Goal: Communication & Community: Share content

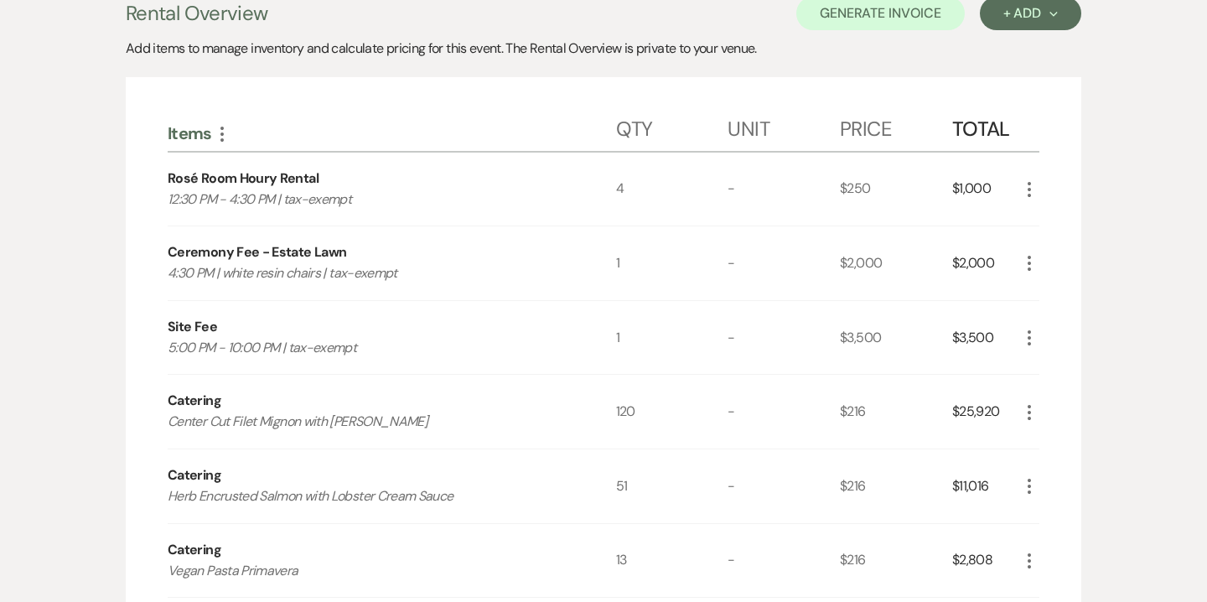
scroll to position [4, 0]
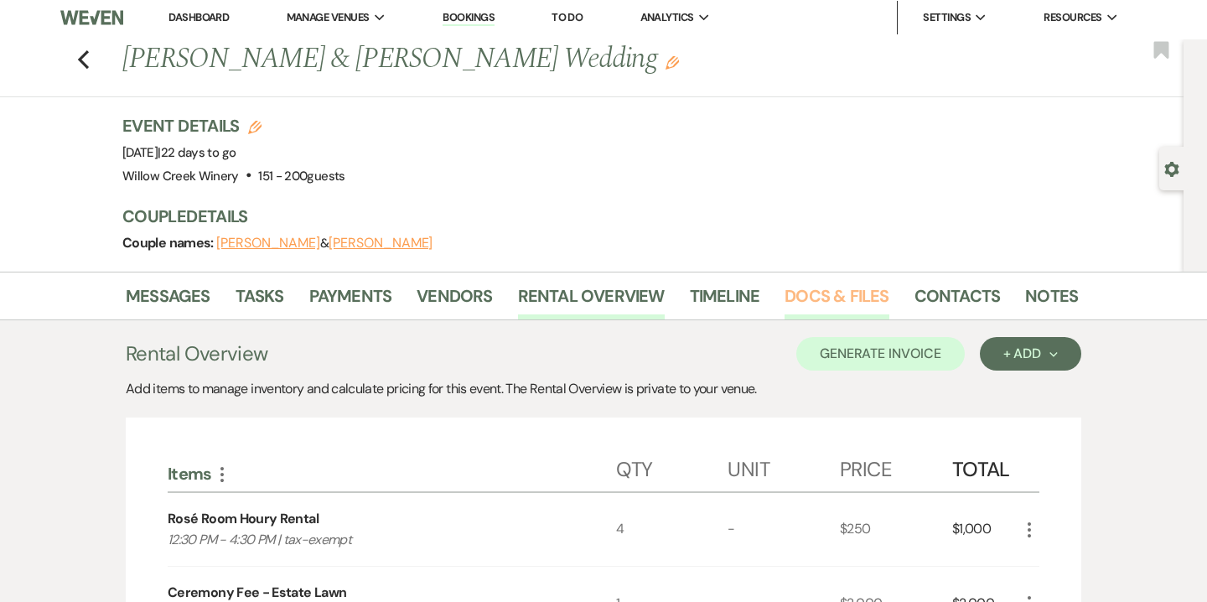
click at [820, 300] on link "Docs & Files" at bounding box center [836, 300] width 104 height 37
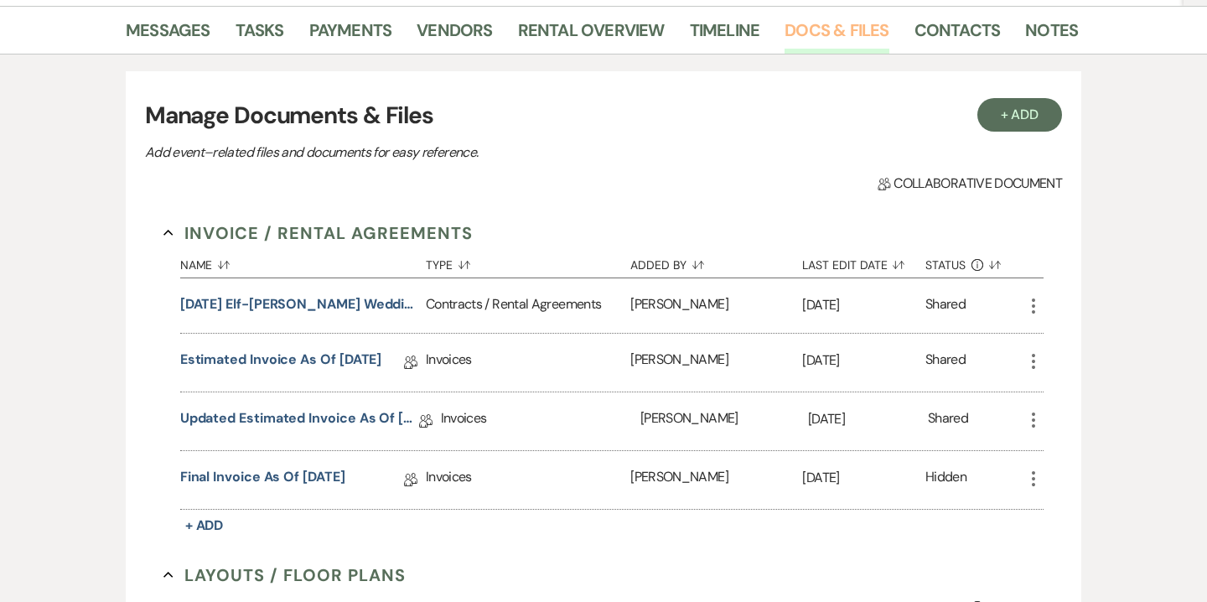
scroll to position [308, 0]
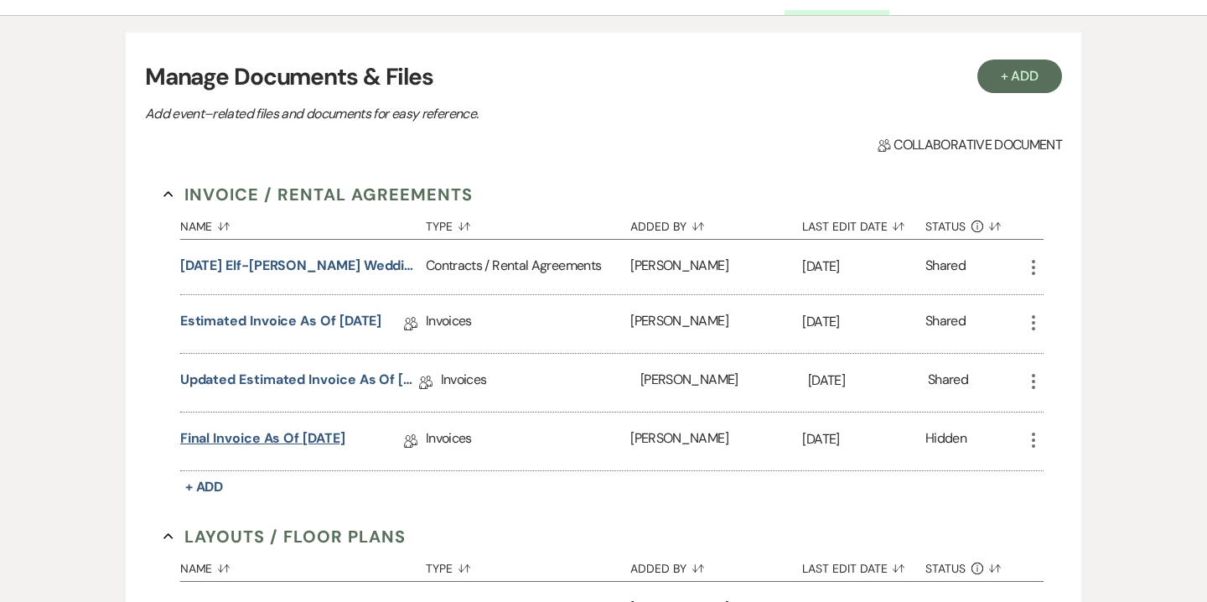
click at [345, 430] on link "Final Invoice as of [DATE]" at bounding box center [262, 441] width 165 height 26
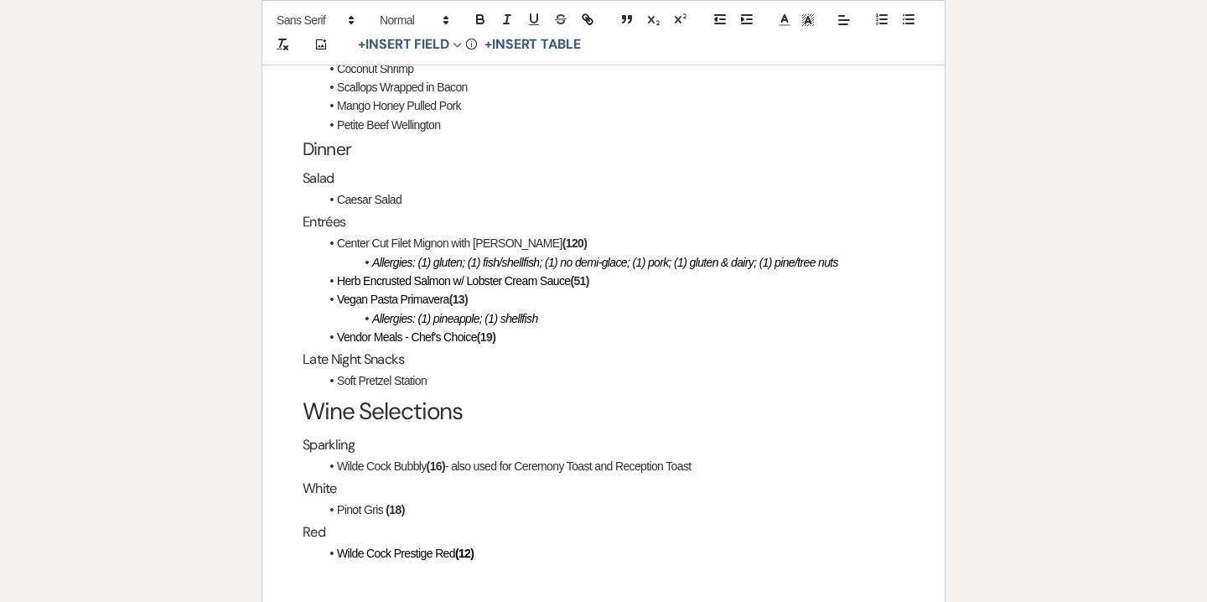
scroll to position [3537, 0]
click at [445, 458] on strong "(16)" at bounding box center [436, 464] width 18 height 13
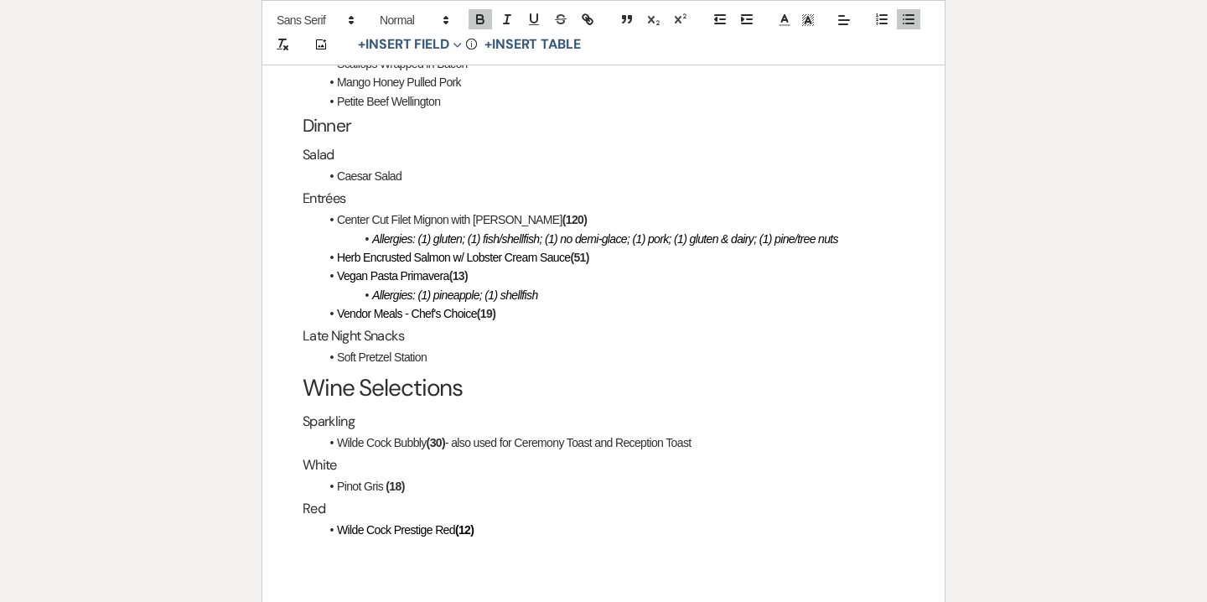
scroll to position [3609, 0]
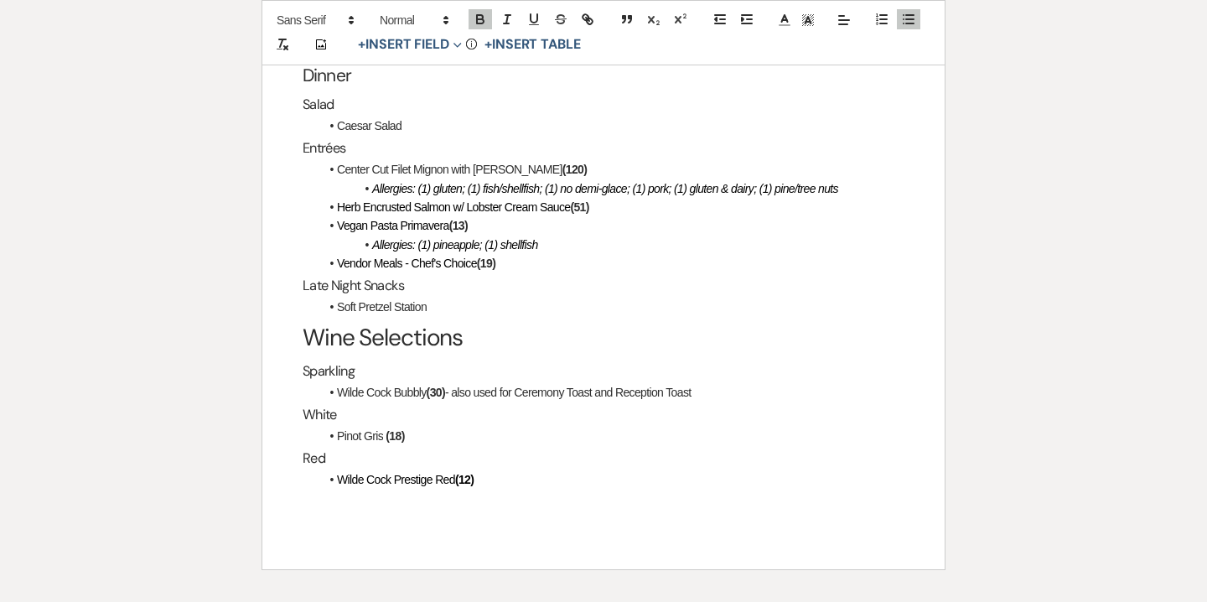
drag, startPoint x: 299, startPoint y: 389, endPoint x: 490, endPoint y: 484, distance: 213.6
click at [490, 484] on div "Final Payment The final payment of $30,348.04 is due by cash or check to "Willo…" at bounding box center [603, 86] width 682 height 968
copy div "Final Payment The final payment of $30,348.04 is due by cash or check to "Willo…"
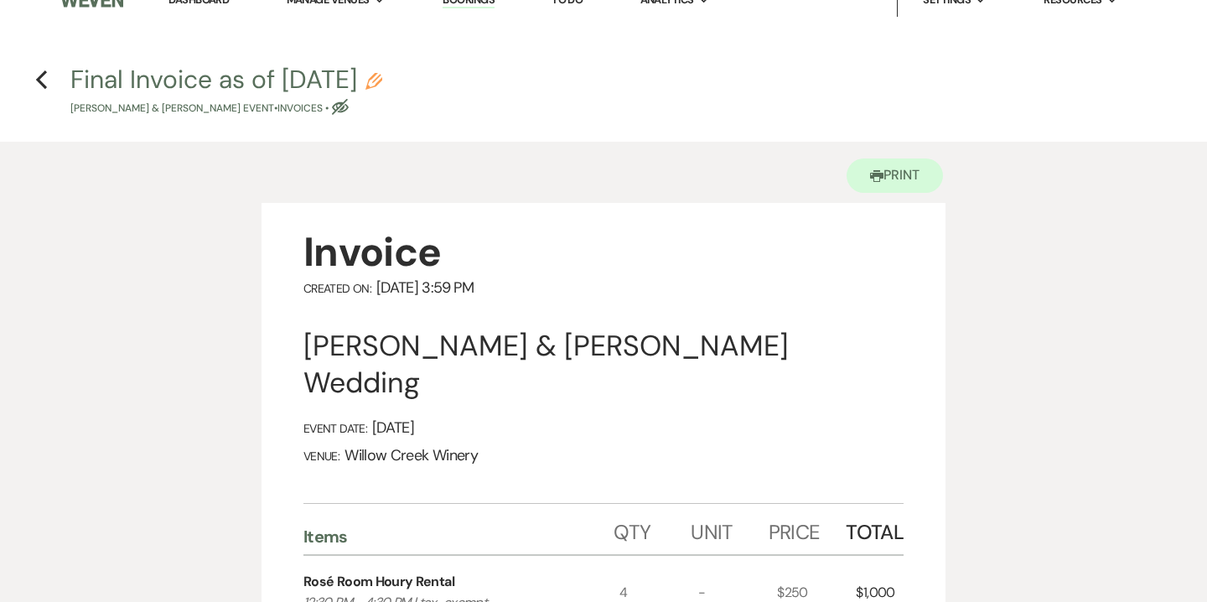
scroll to position [0, 0]
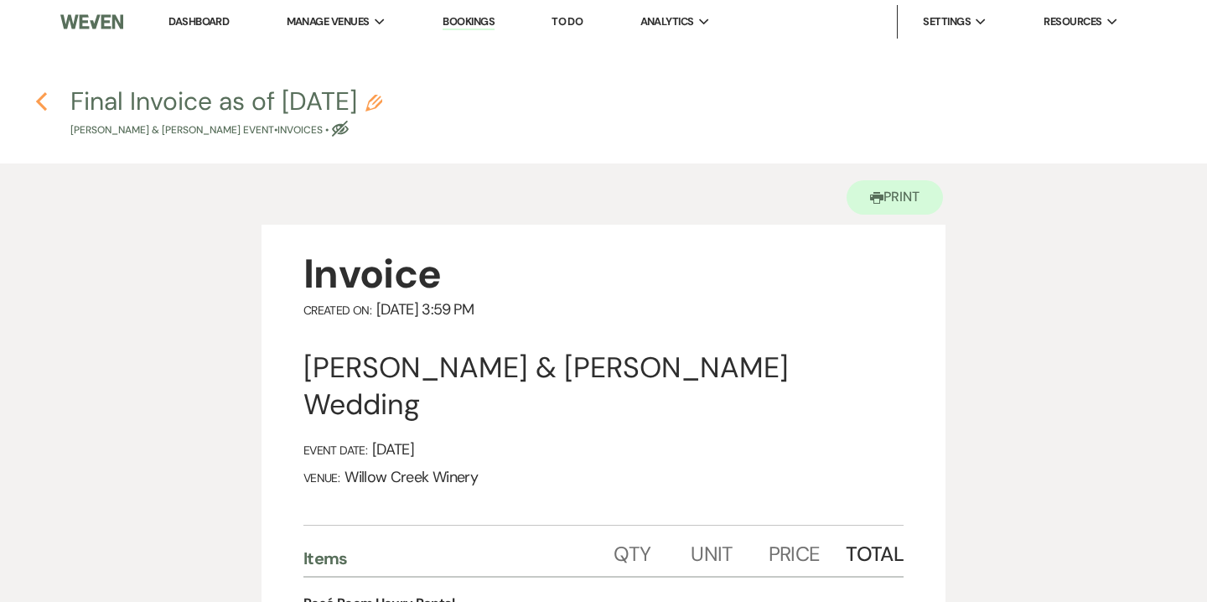
click at [45, 103] on icon "Previous" at bounding box center [41, 101] width 13 height 20
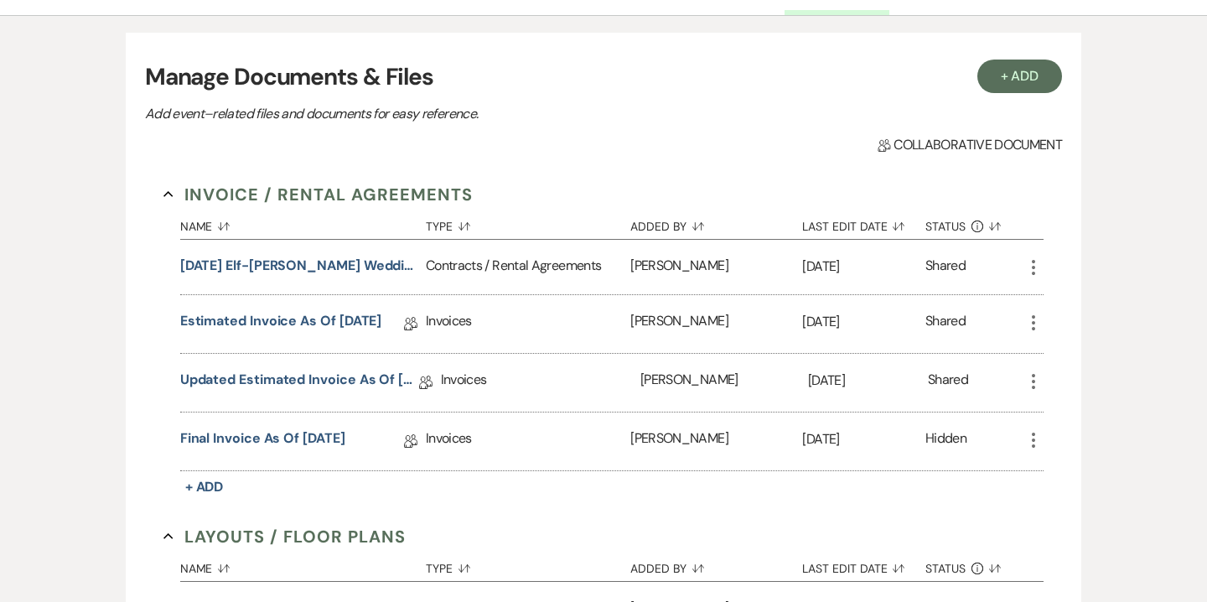
click at [1033, 437] on icon "More" at bounding box center [1033, 440] width 20 height 20
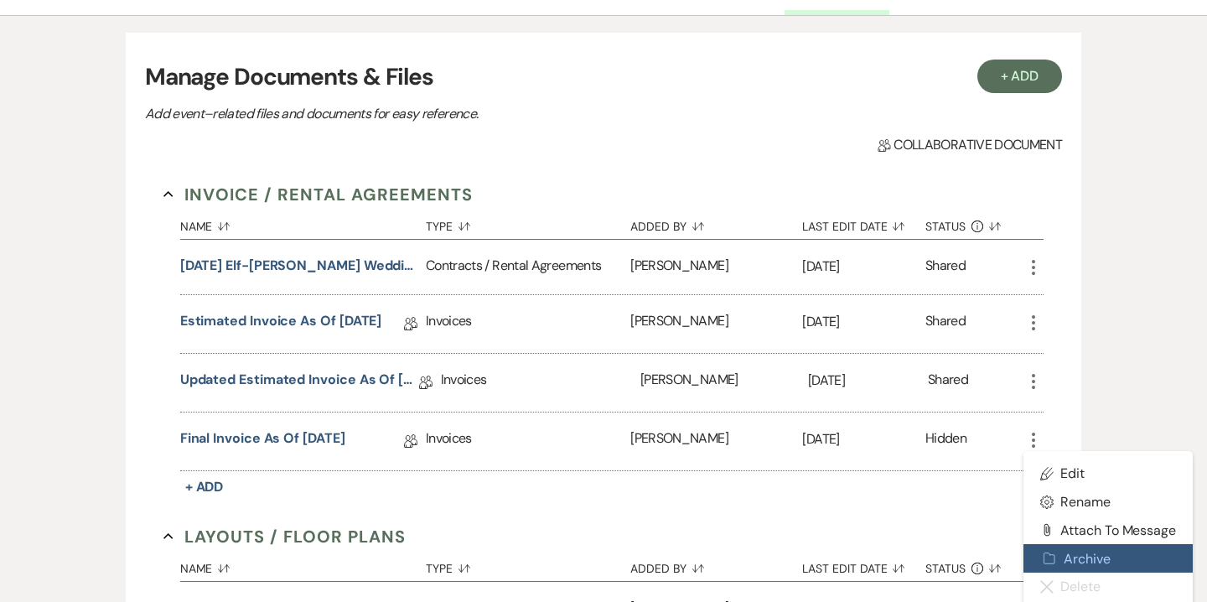
click at [1080, 563] on button "Archive Archive" at bounding box center [1107, 558] width 169 height 28
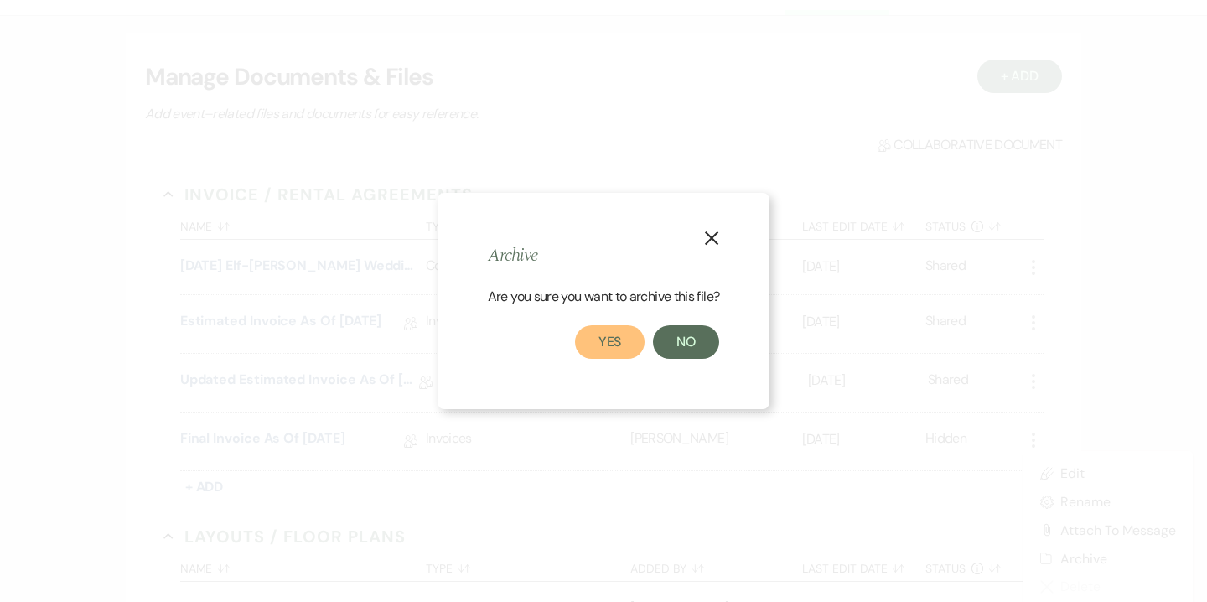
click at [628, 340] on button "Yes" at bounding box center [610, 342] width 70 height 34
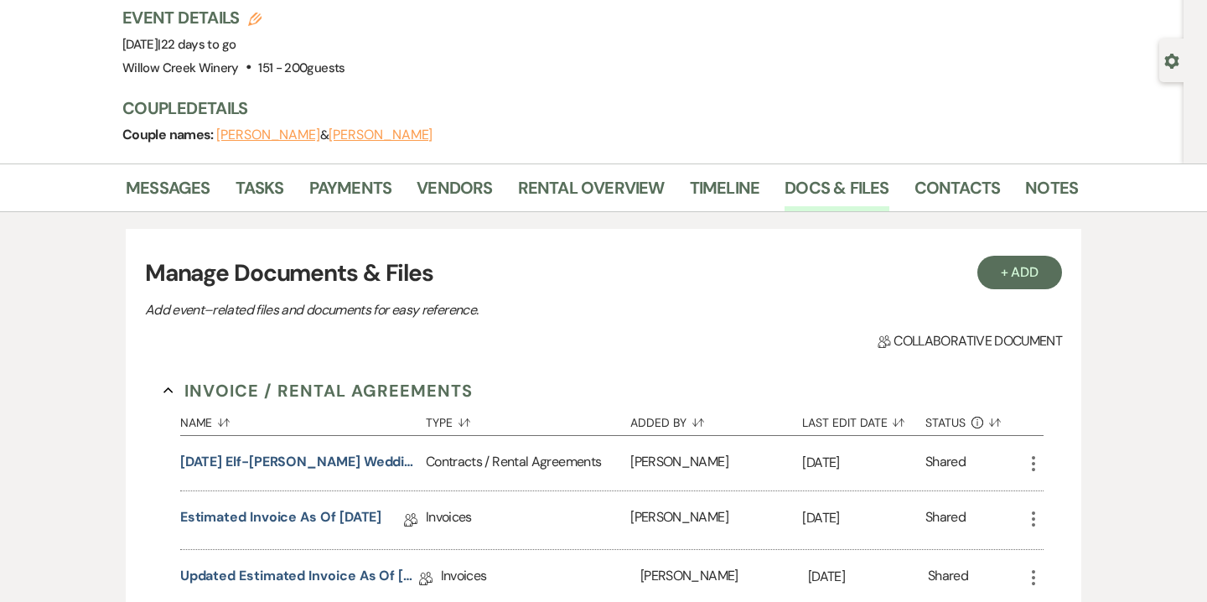
scroll to position [29, 0]
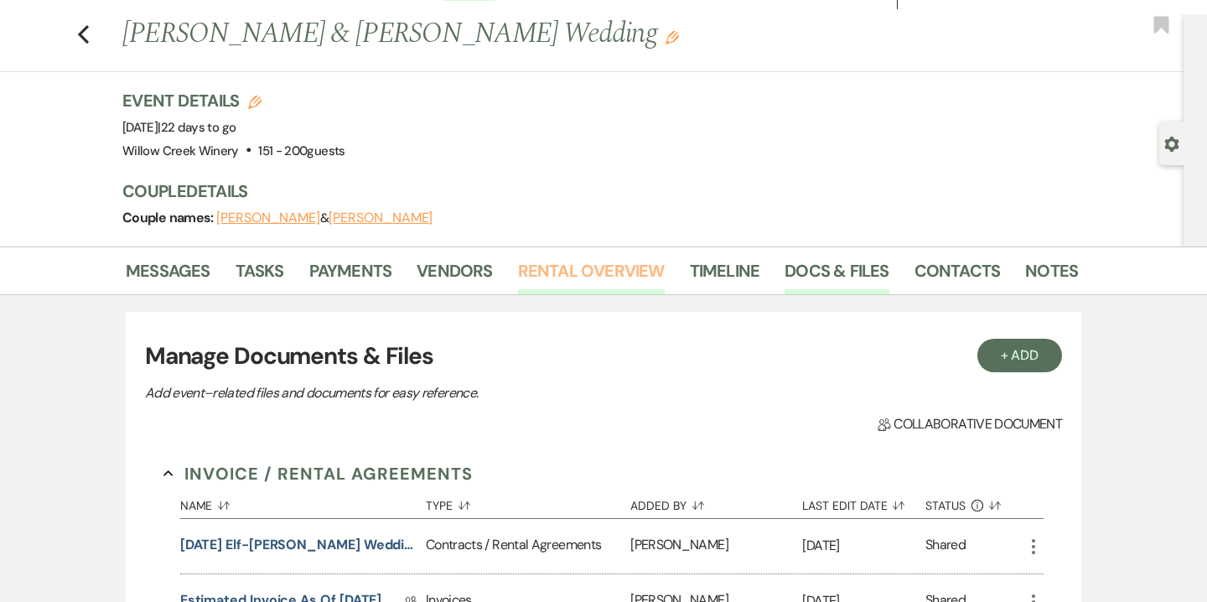
click at [580, 277] on link "Rental Overview" at bounding box center [591, 275] width 147 height 37
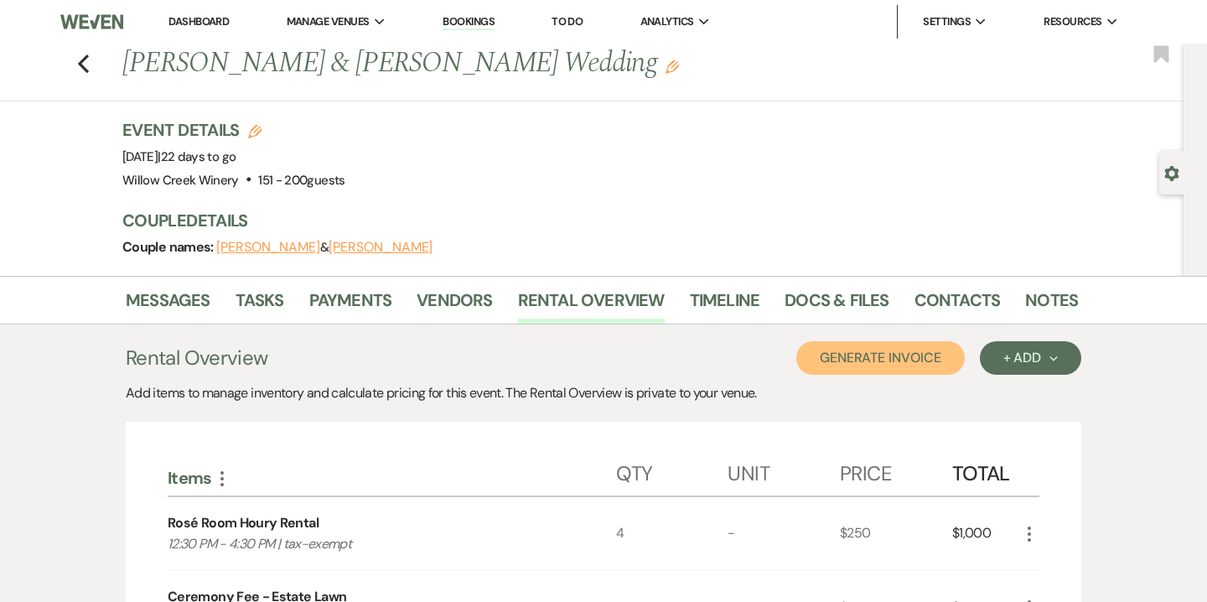
click at [872, 365] on button "Generate Invoice" at bounding box center [880, 358] width 168 height 34
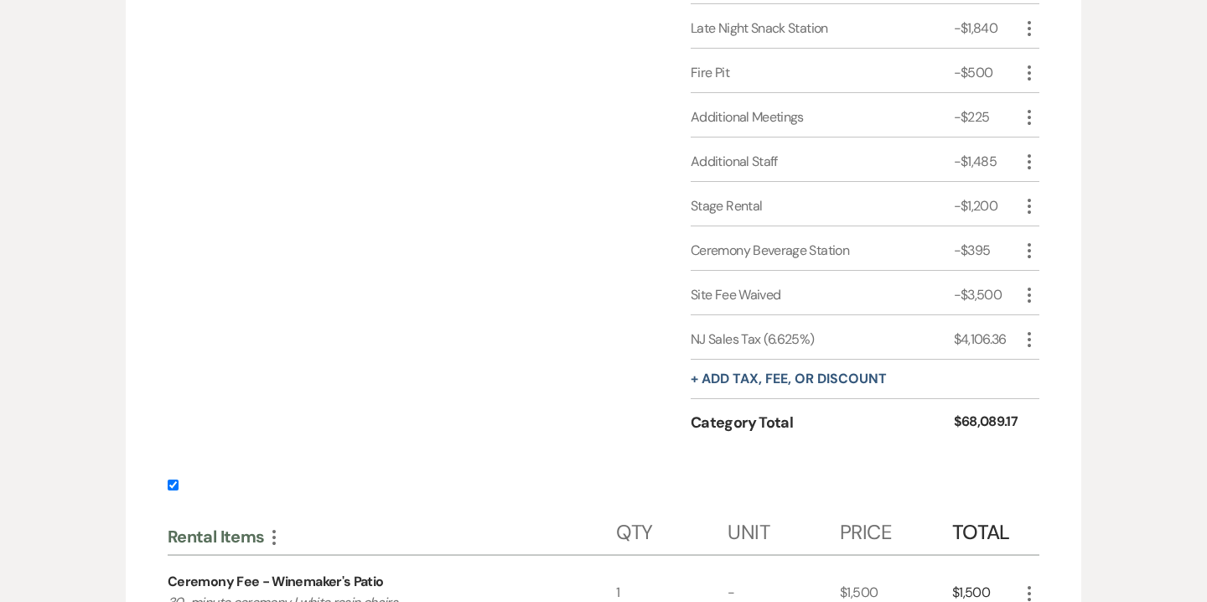
scroll to position [2219, 0]
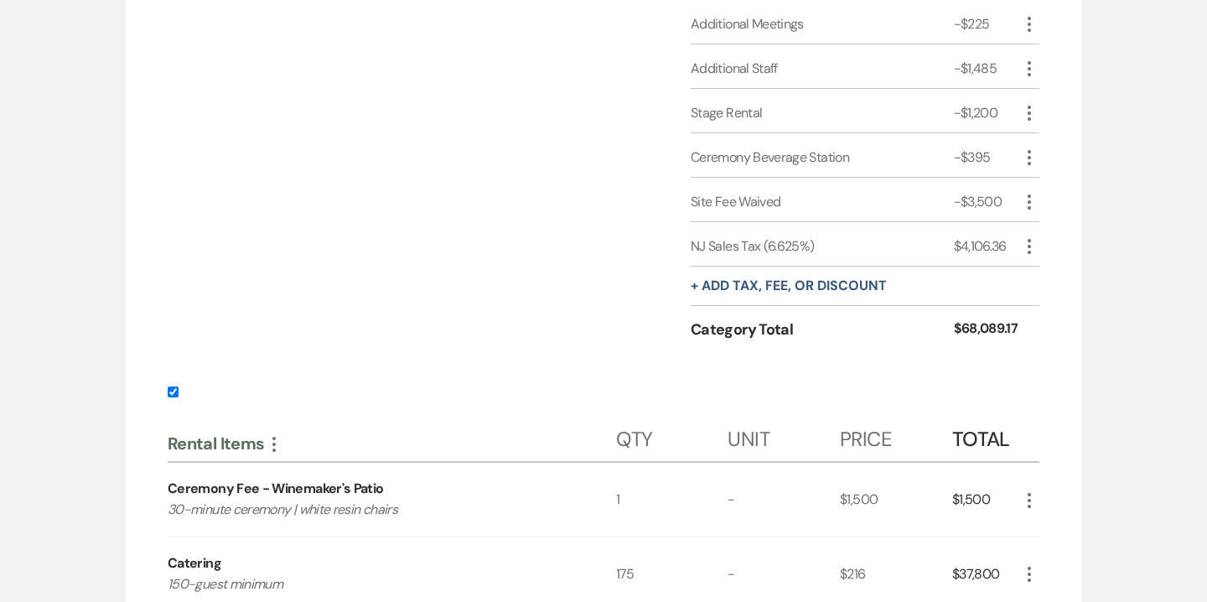
click at [171, 389] on input "checkbox" at bounding box center [173, 391] width 11 height 11
checkbox input "false"
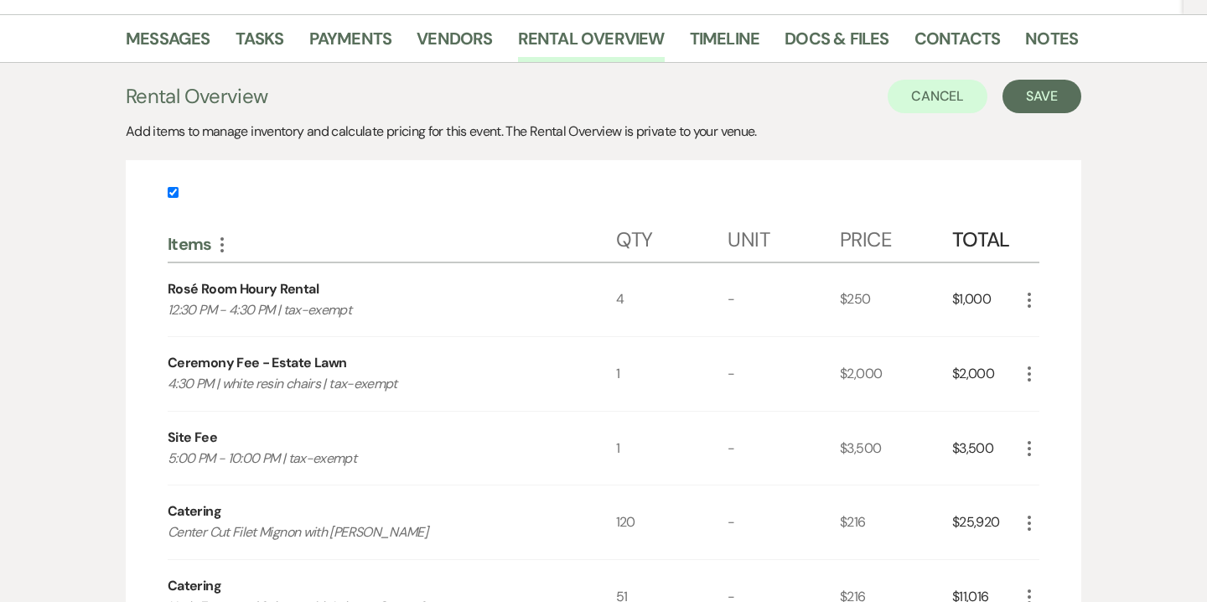
scroll to position [229, 0]
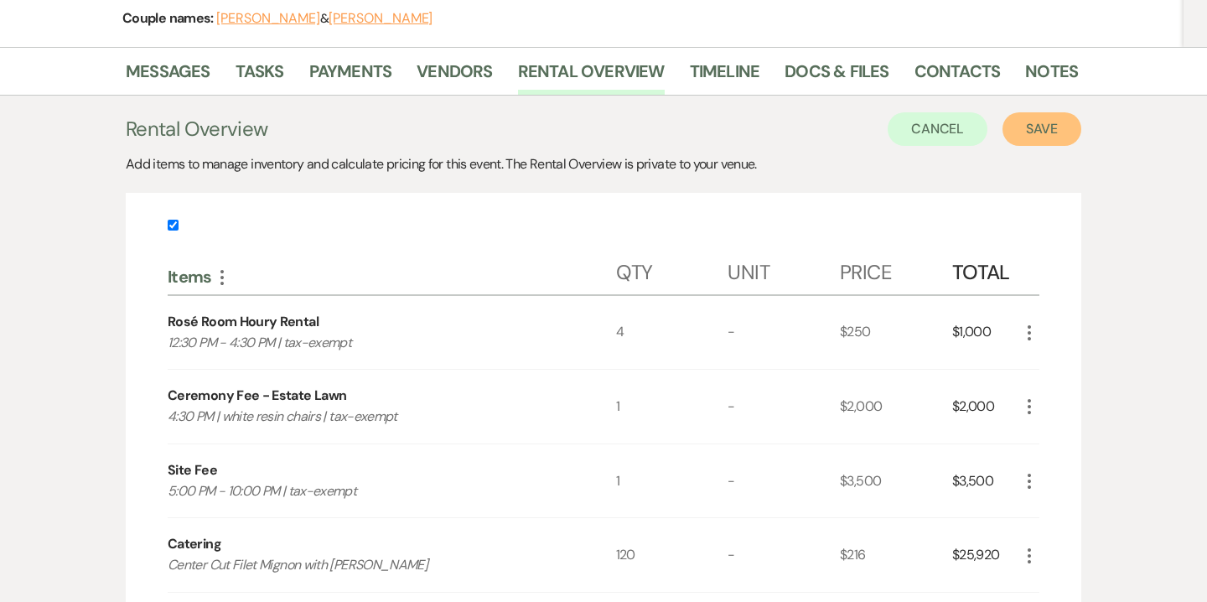
click at [1056, 134] on button "Save" at bounding box center [1041, 129] width 79 height 34
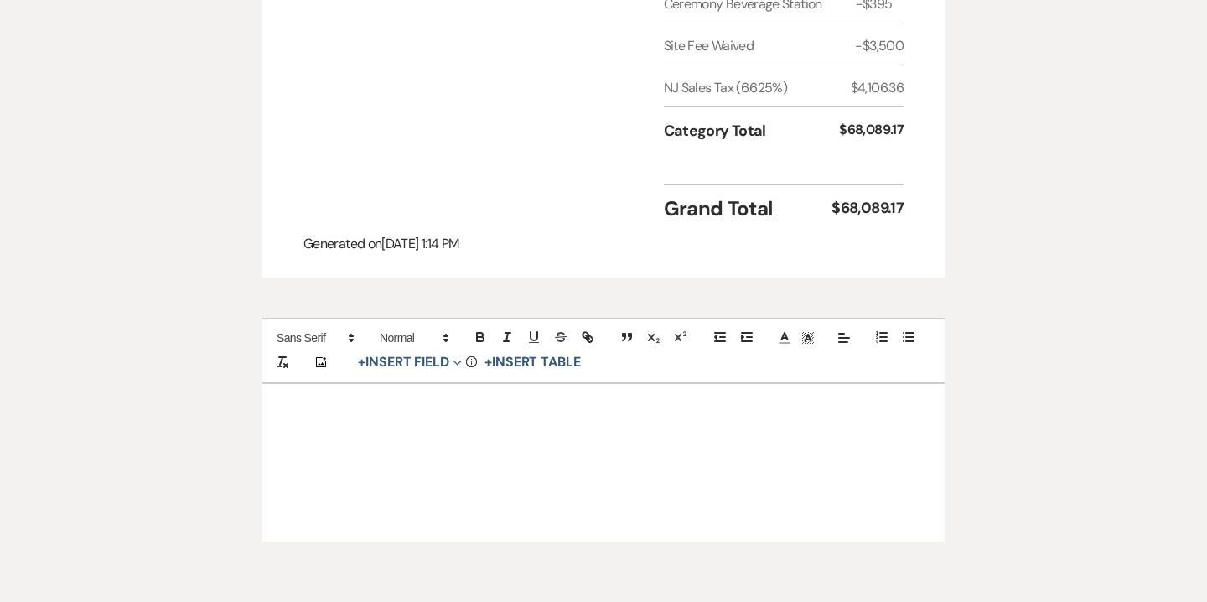
scroll to position [2456, 0]
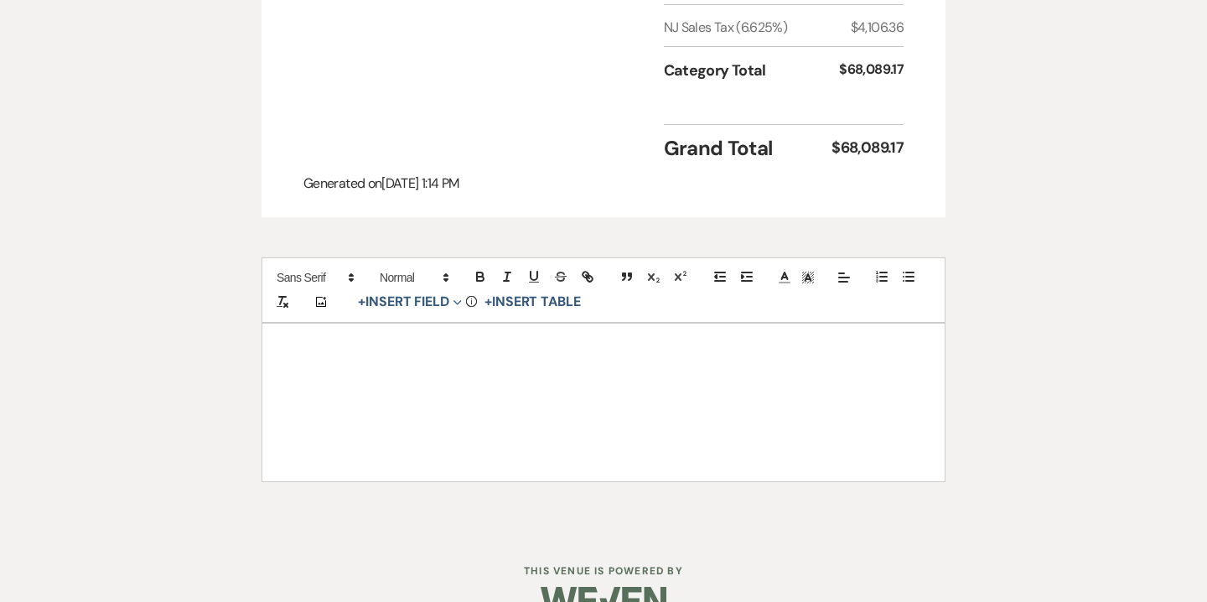
click at [714, 376] on div at bounding box center [603, 403] width 682 height 158
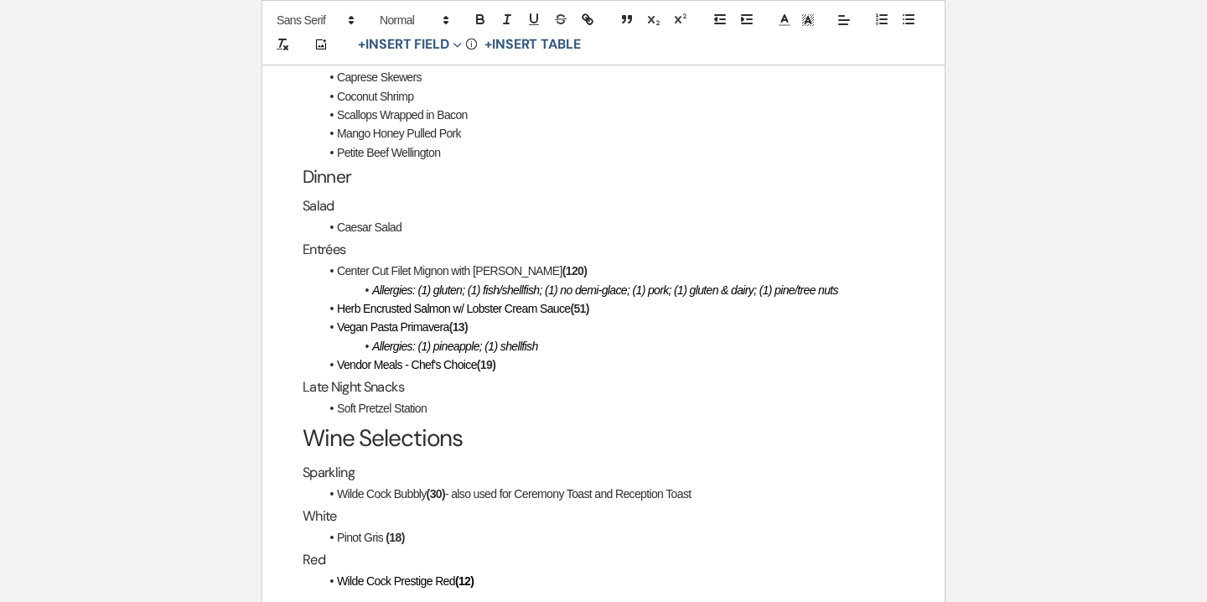
scroll to position [3077, 0]
click at [494, 356] on strong "(19)" at bounding box center [486, 362] width 18 height 13
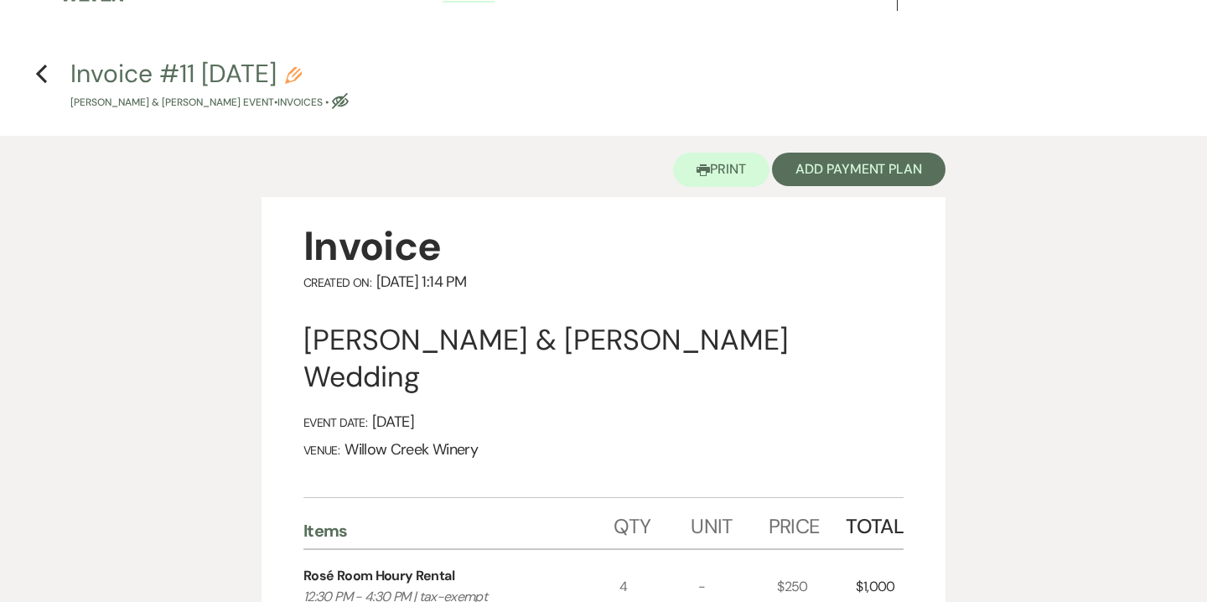
scroll to position [23, 0]
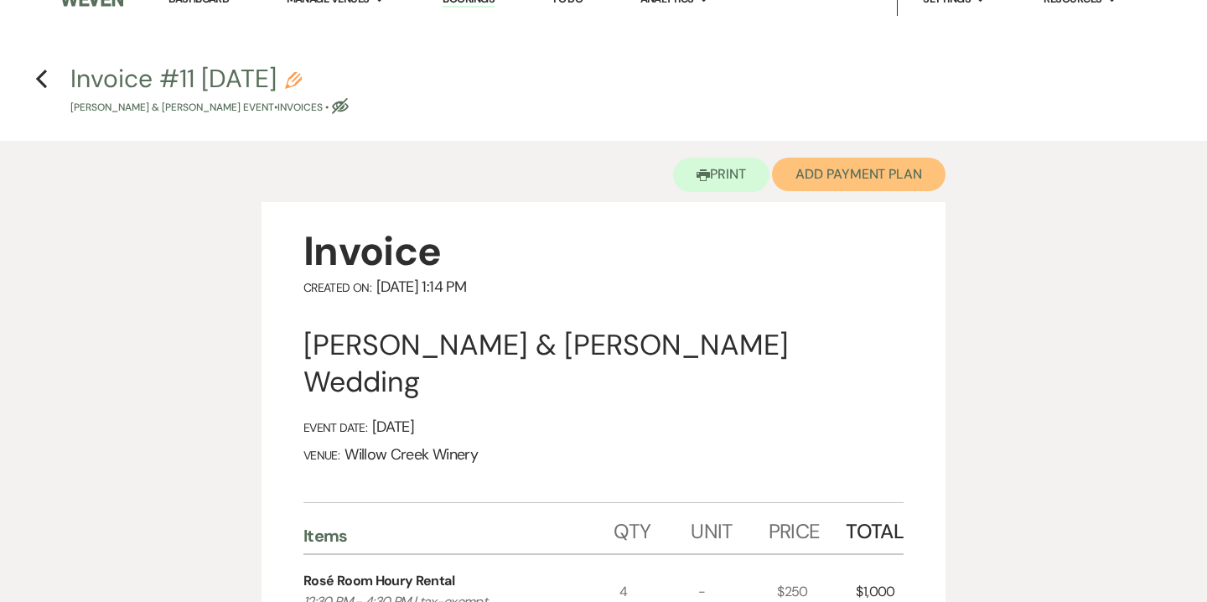
click at [844, 182] on button "Add Payment Plan" at bounding box center [858, 175] width 173 height 34
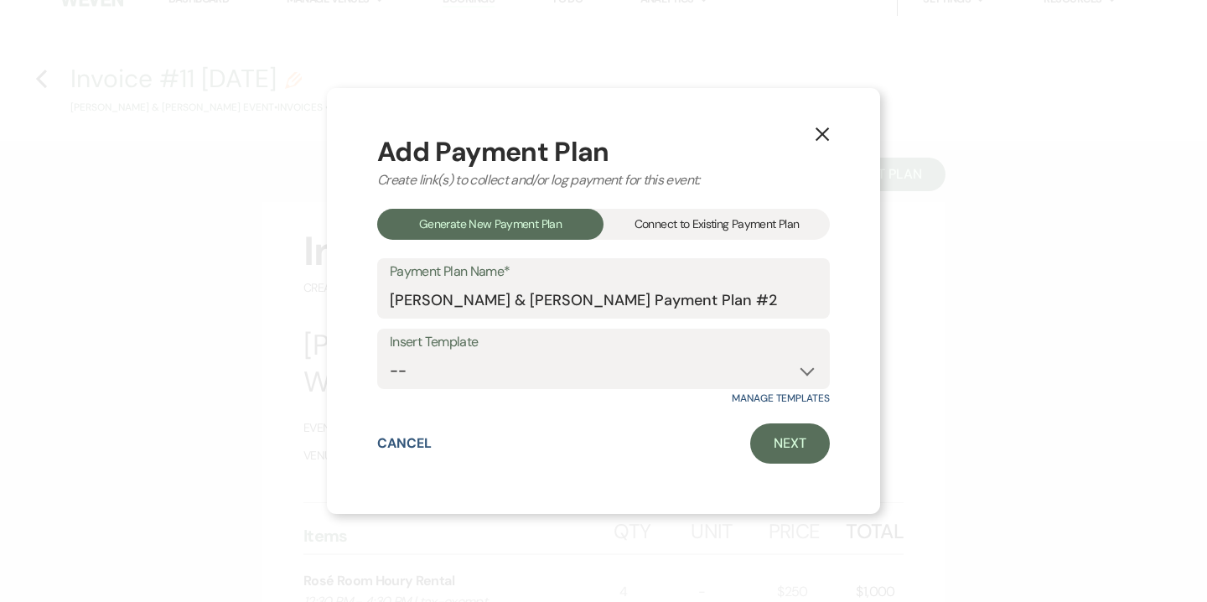
click at [738, 227] on div "Connect to Existing Payment Plan" at bounding box center [716, 224] width 226 height 31
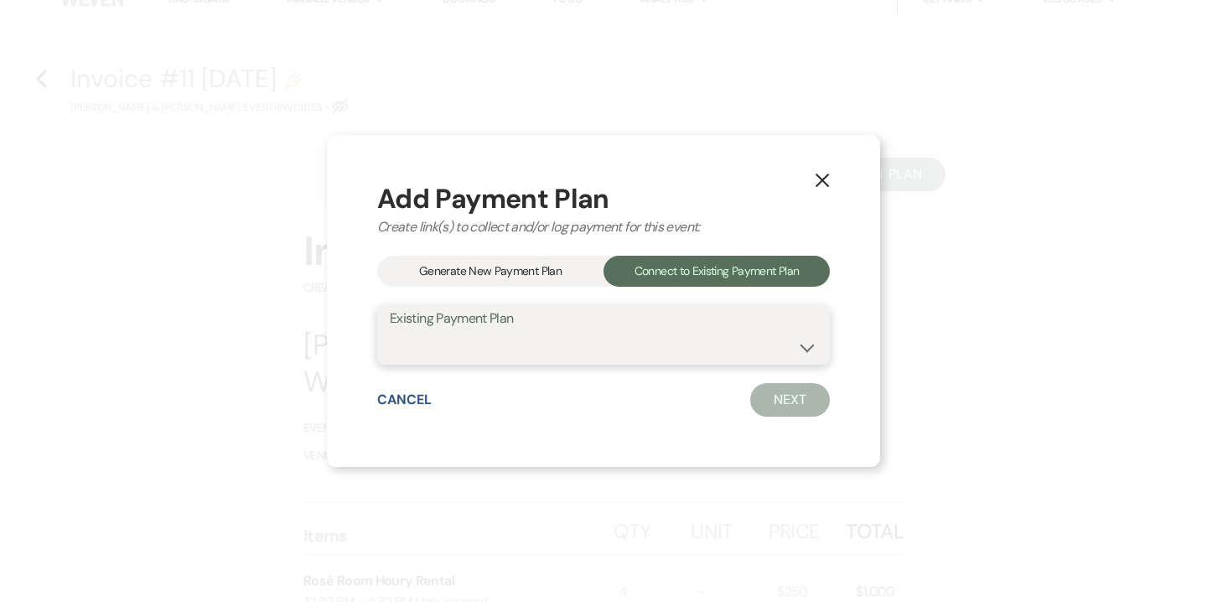
click at [717, 349] on select "[PERSON_NAME] & [PERSON_NAME] Payment #1" at bounding box center [603, 346] width 427 height 33
select select "13493"
click at [390, 330] on select "[PERSON_NAME] & [PERSON_NAME] Payment #1" at bounding box center [603, 346] width 427 height 33
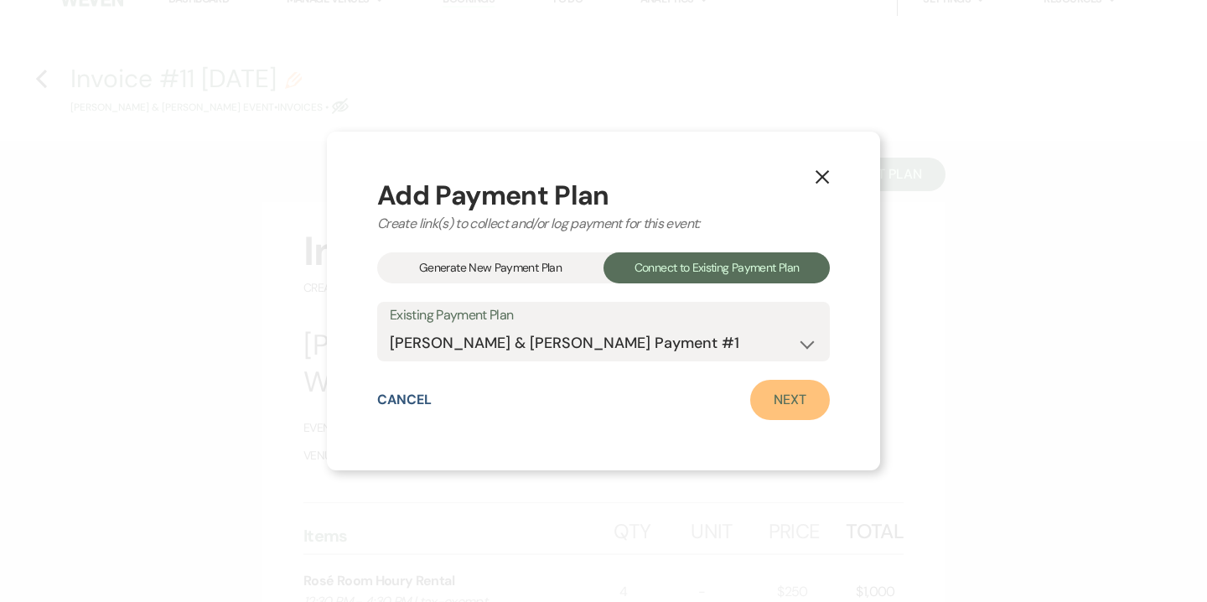
click at [793, 391] on link "Next" at bounding box center [790, 400] width 80 height 40
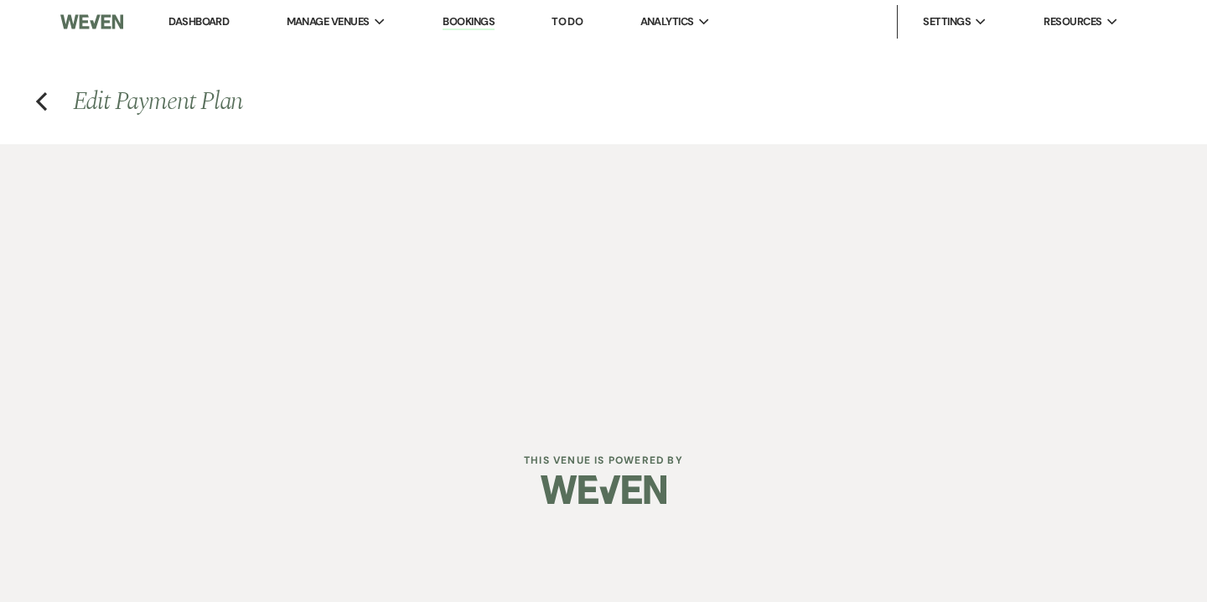
select select "27664"
select select "1"
select select "2"
select select "flat"
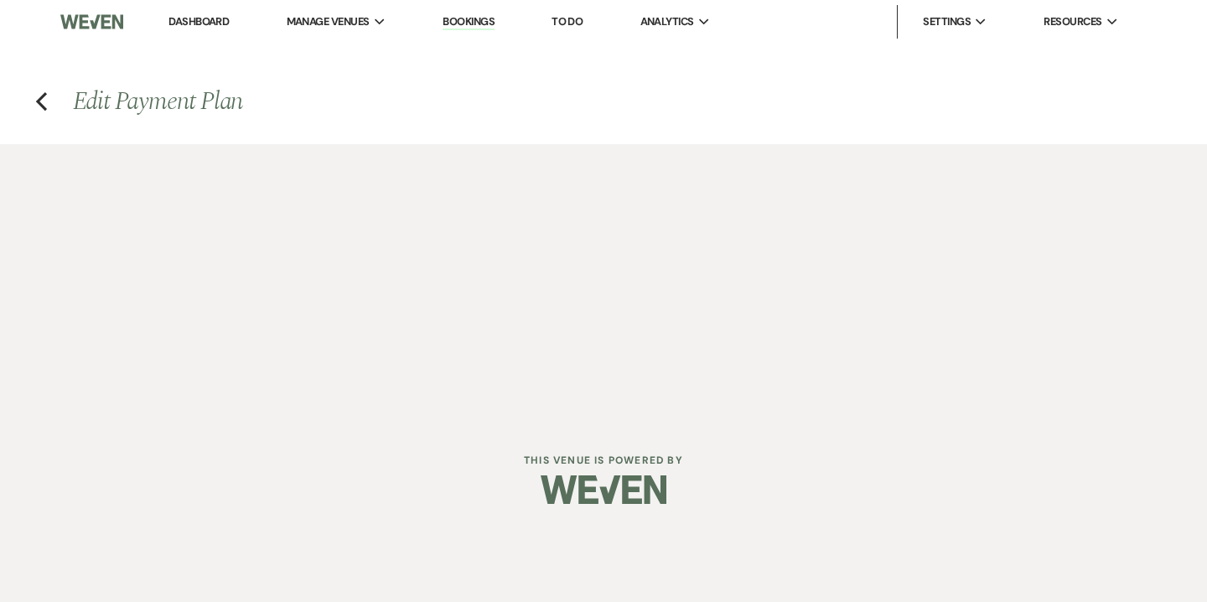
select select "true"
select select "client"
select select "daily"
select select "weeks"
select select "complete"
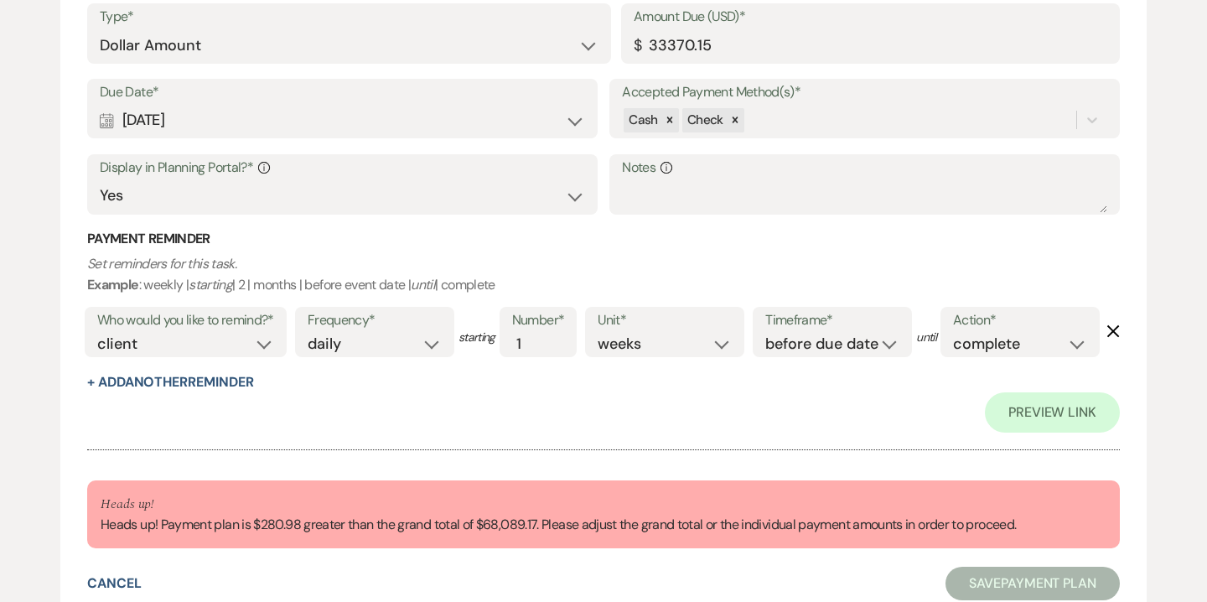
scroll to position [1956, 0]
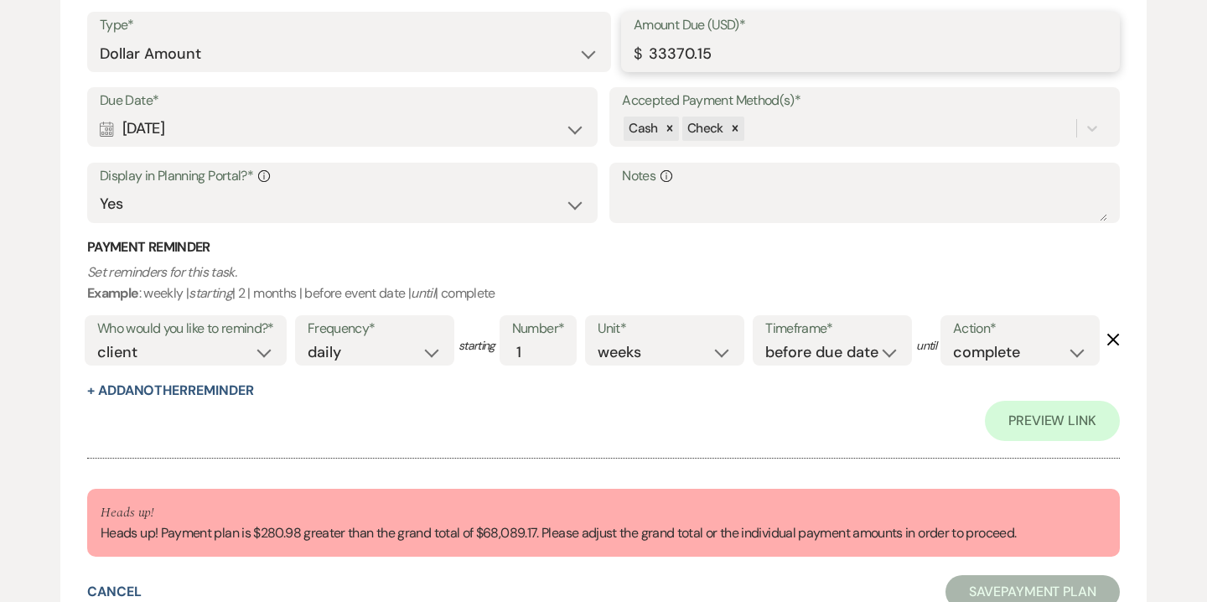
click at [680, 57] on input "33370.15" at bounding box center [871, 54] width 474 height 33
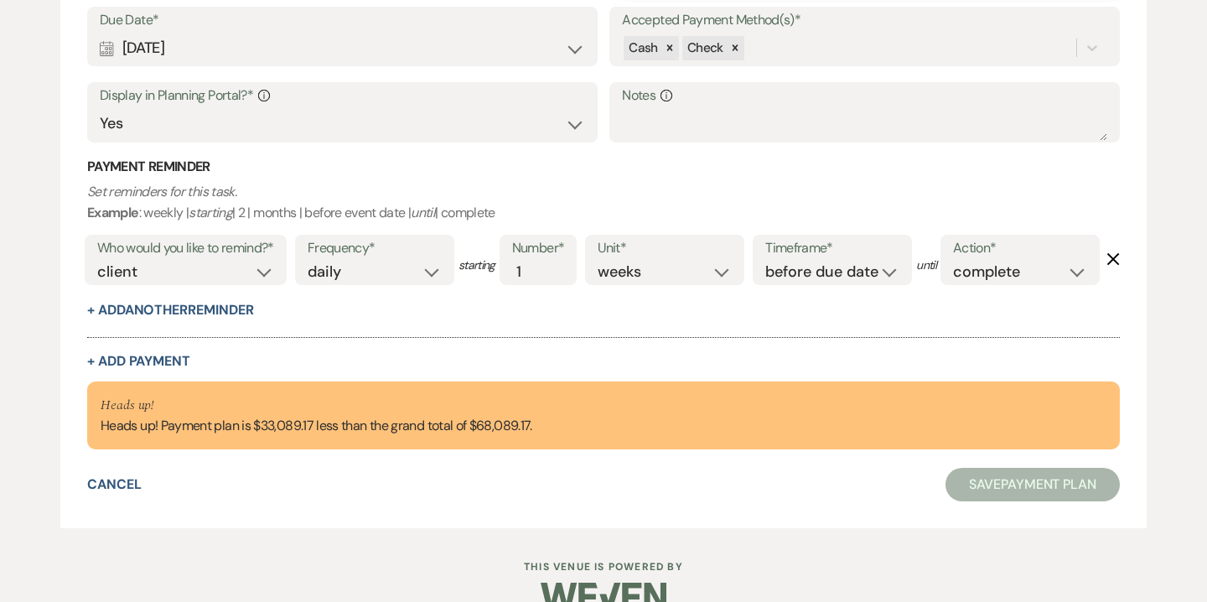
scroll to position [1876, 0]
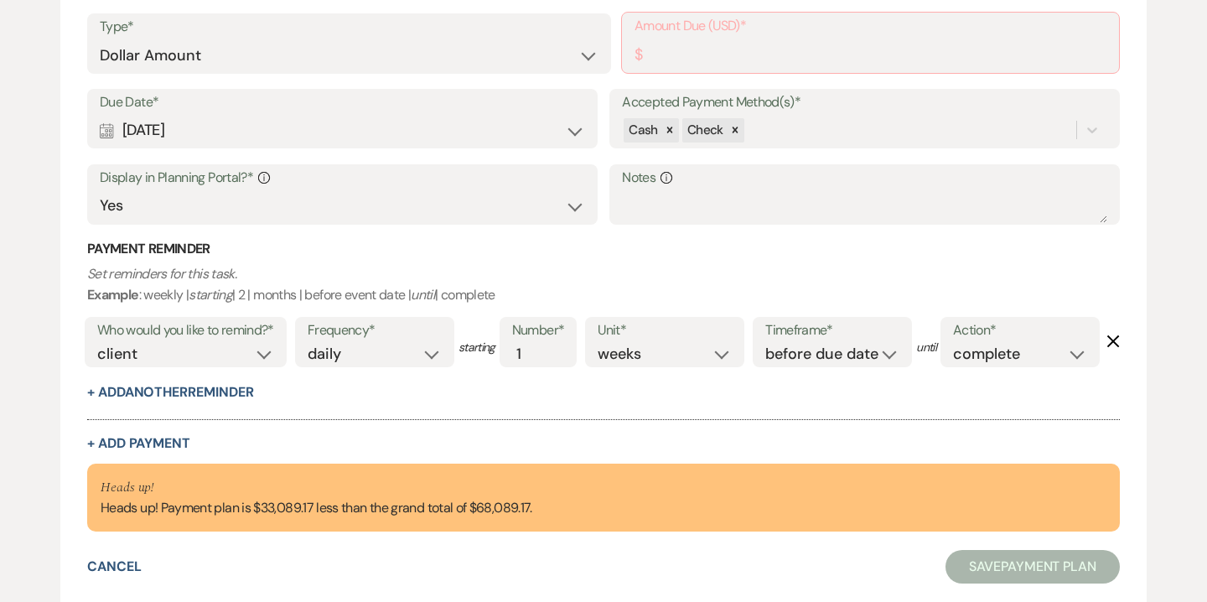
click at [511, 382] on div "Who would you like to remind?* client venue both Frequency* once daily weekly m…" at bounding box center [591, 348] width 1023 height 70
drag, startPoint x: 254, startPoint y: 574, endPoint x: 313, endPoint y: 576, distance: 58.7
click at [313, 519] on div "Heads up! Heads up! Payment plan is $33,089.17 less than the grand total of $68…" at bounding box center [317, 498] width 432 height 42
copy div "$33,089.17"
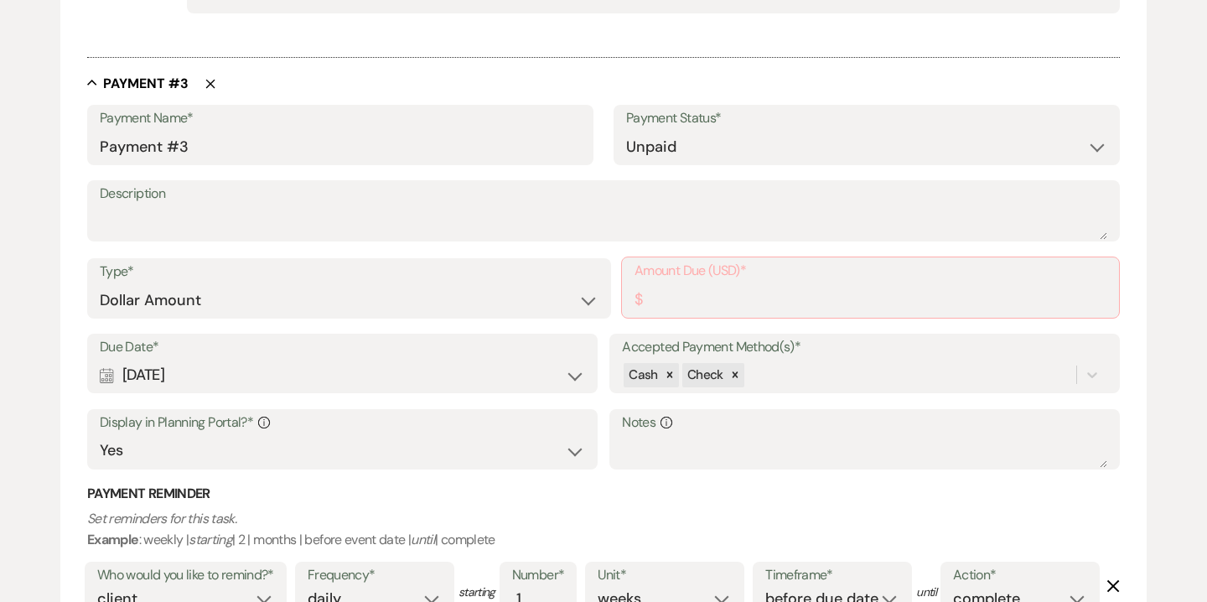
scroll to position [1618, 0]
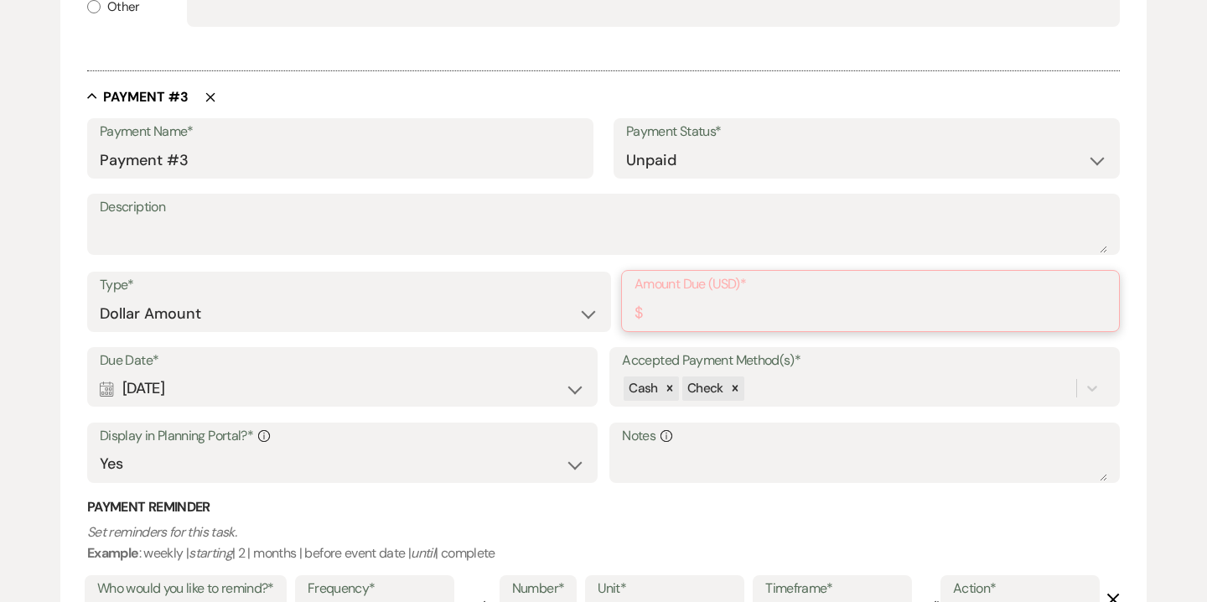
click at [801, 299] on input "Amount Due (USD)*" at bounding box center [870, 313] width 472 height 33
paste input "33089.17"
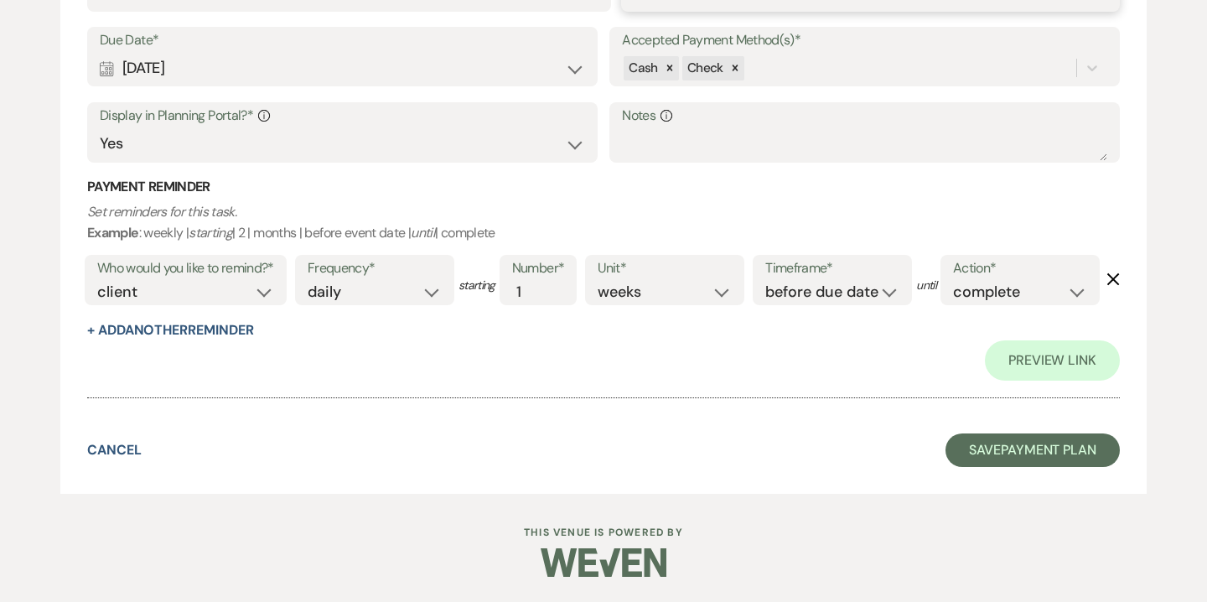
scroll to position [2084, 0]
type input "33089.17"
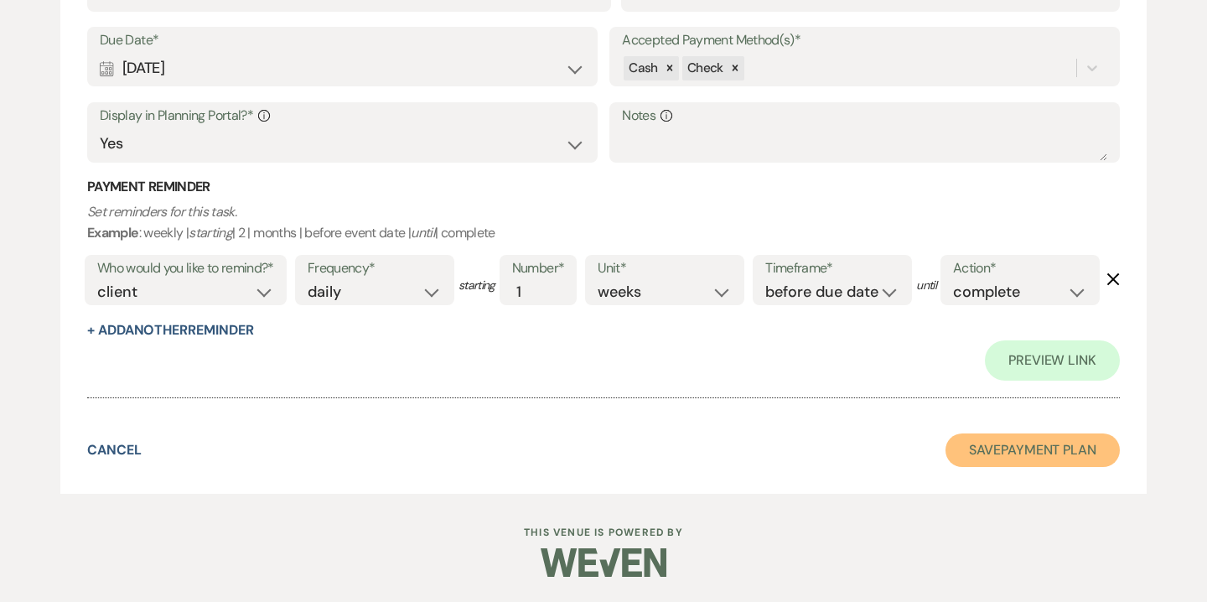
click at [1012, 454] on button "Save Payment Plan" at bounding box center [1032, 450] width 174 height 34
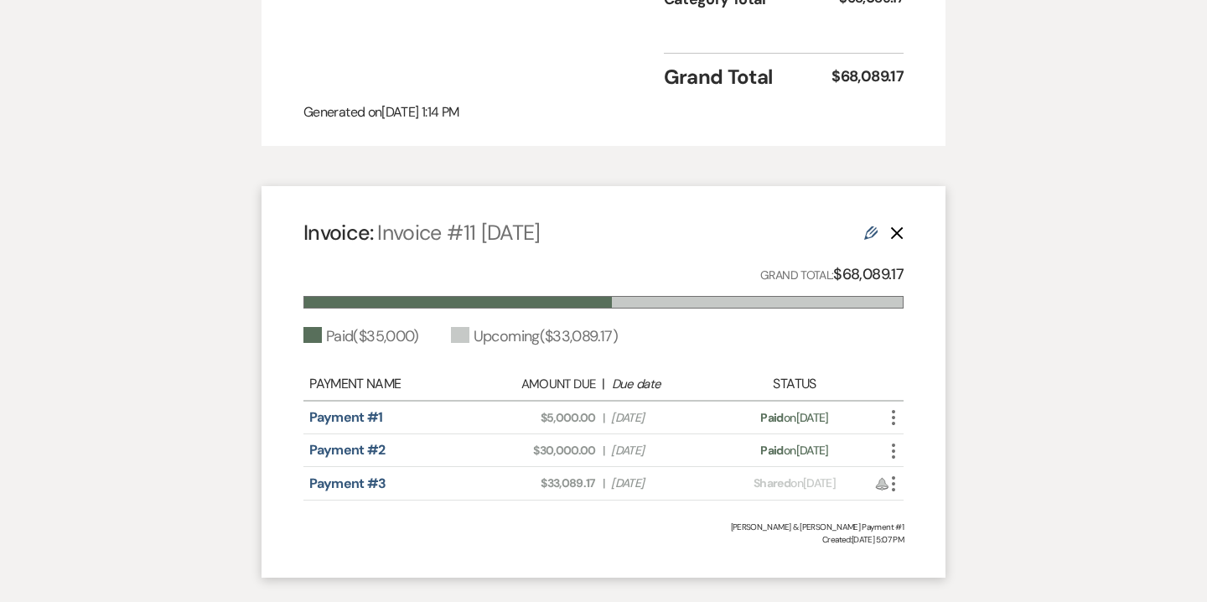
scroll to position [2537, 0]
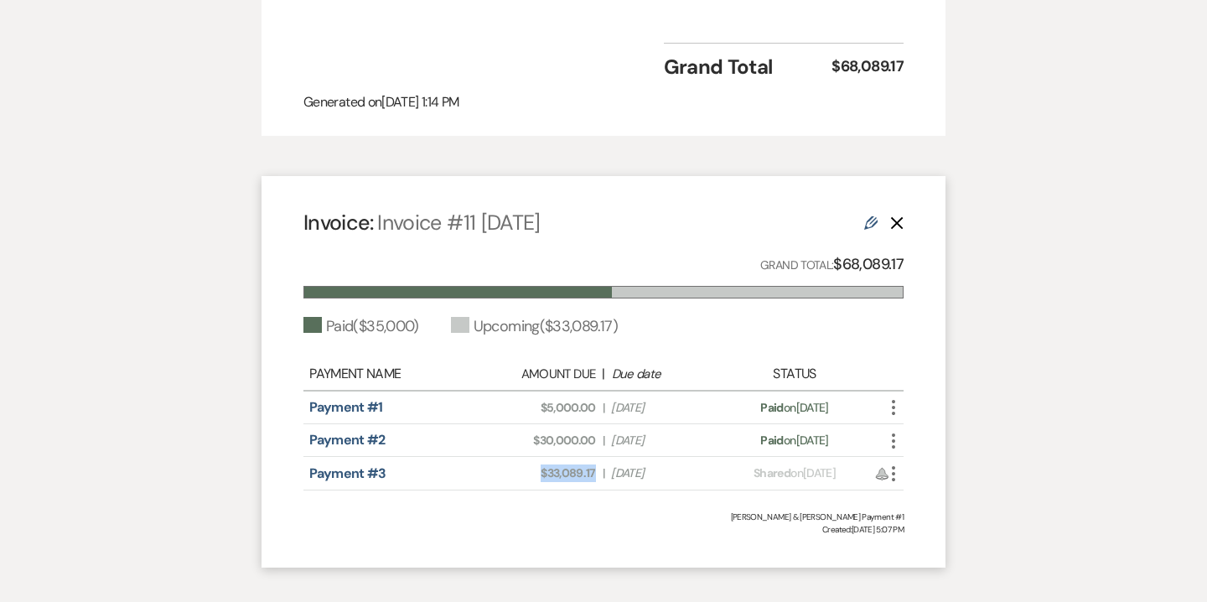
drag, startPoint x: 541, startPoint y: 436, endPoint x: 598, endPoint y: 437, distance: 57.8
click at [598, 464] on div "Amount Due: $33,089.17 | Due Date [DATE]" at bounding box center [604, 473] width 236 height 18
copy span "$33,089.17"
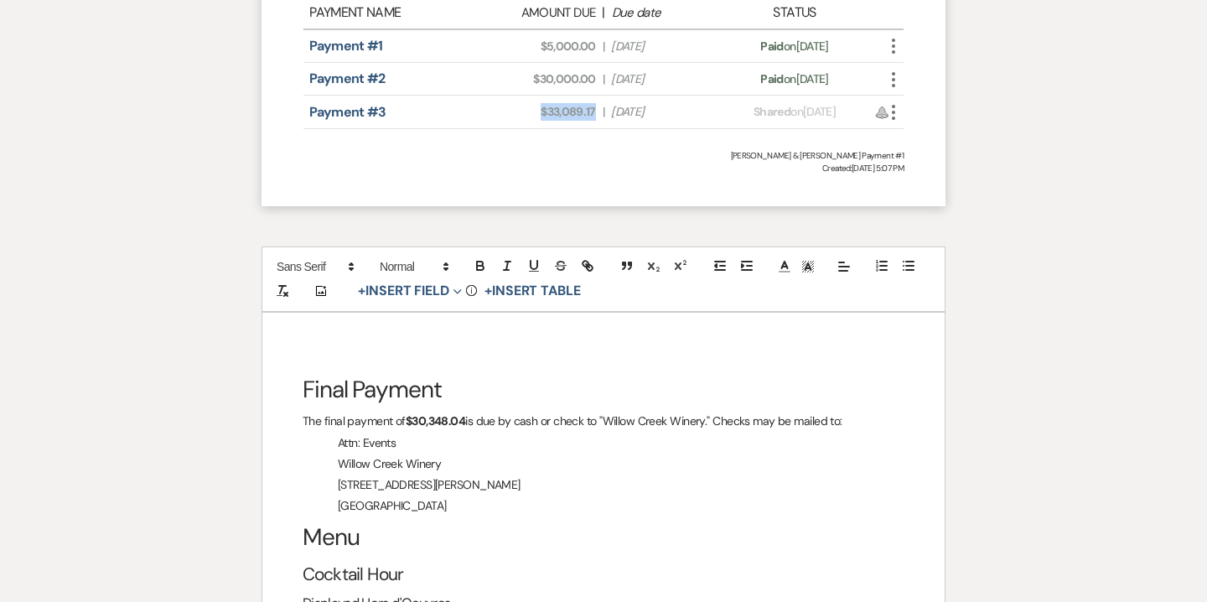
scroll to position [2913, 0]
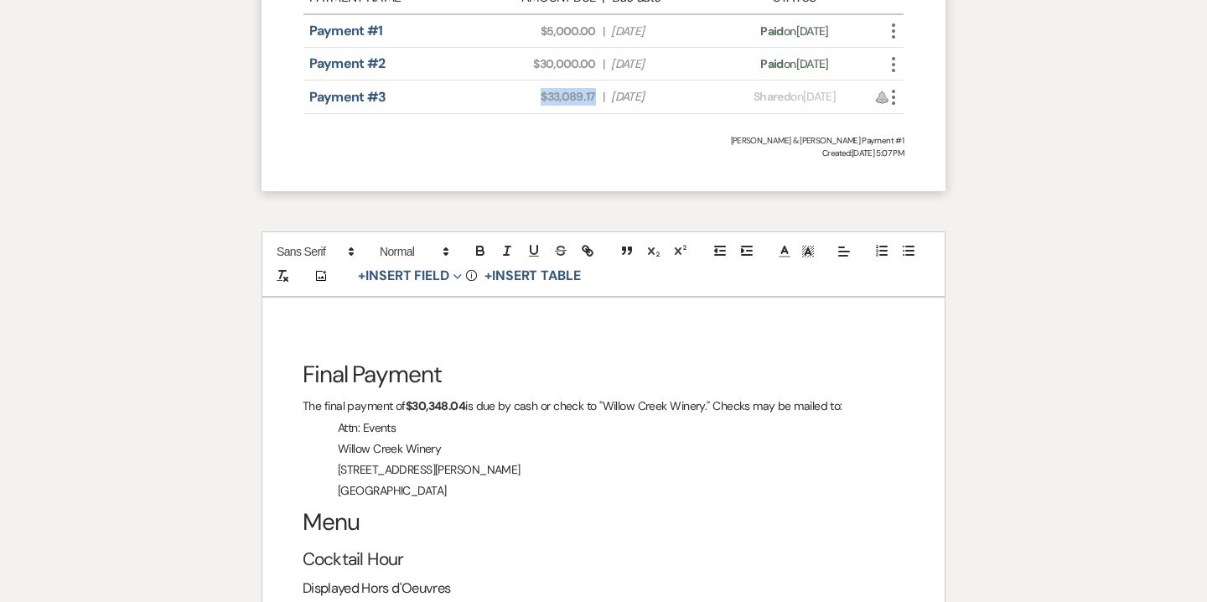
drag, startPoint x: 409, startPoint y: 370, endPoint x: 468, endPoint y: 375, distance: 59.7
click at [468, 396] on p "The final payment of $30,348.04 is due by cash or check to "Willow Creek Winery…" at bounding box center [604, 406] width 602 height 21
drag, startPoint x: 458, startPoint y: 365, endPoint x: 408, endPoint y: 366, distance: 50.3
click at [408, 396] on p "The final payment of $33,089.17 is due by cash or check to "Willow Creek Winery…" at bounding box center [604, 406] width 602 height 21
click at [481, 251] on icon "button" at bounding box center [480, 253] width 7 height 4
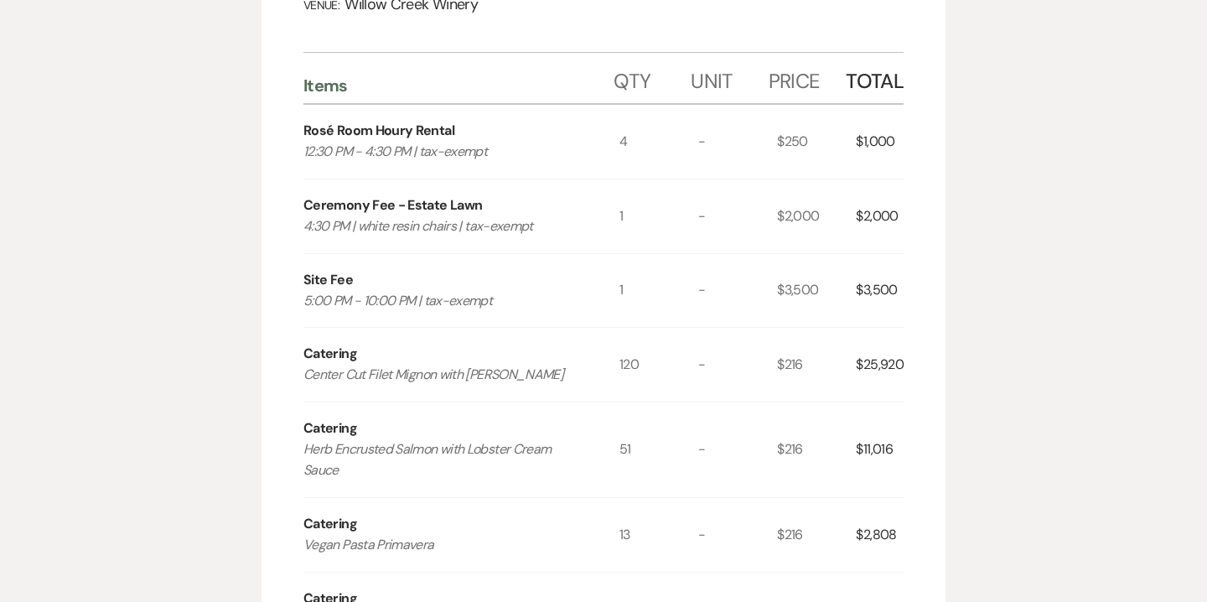
scroll to position [0, 0]
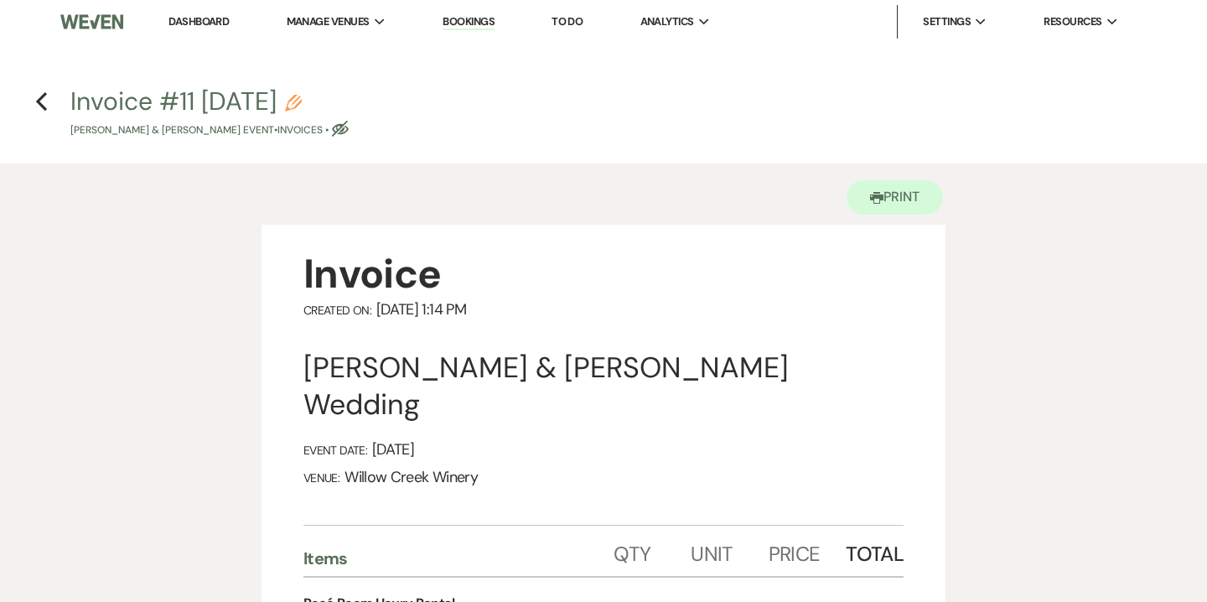
click at [302, 99] on use "button" at bounding box center [293, 103] width 17 height 17
select select "22"
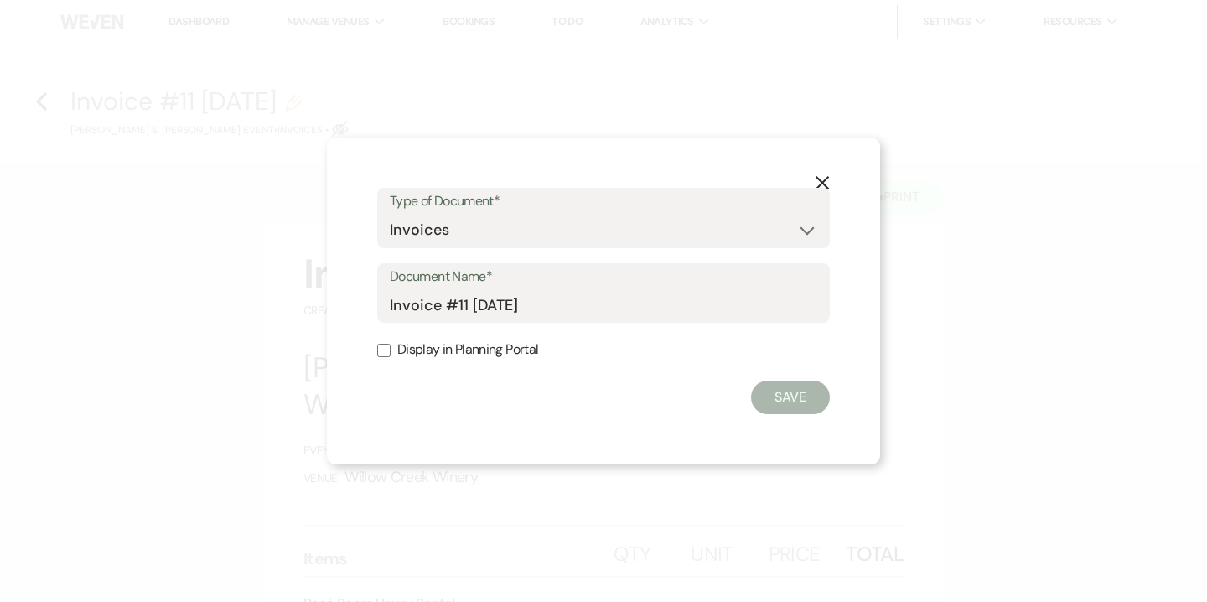
click at [389, 302] on div "Document Name* Invoice #11 [DATE]" at bounding box center [603, 293] width 453 height 60
click at [390, 303] on input "Invoice #11 [DATE]" at bounding box center [603, 304] width 427 height 33
drag, startPoint x: 482, startPoint y: 306, endPoint x: 502, endPoint y: 308, distance: 20.2
click at [502, 308] on input "Final Invoice #11 [DATE]" at bounding box center [603, 304] width 427 height 33
type input "Final Invoice as of [DATE]"
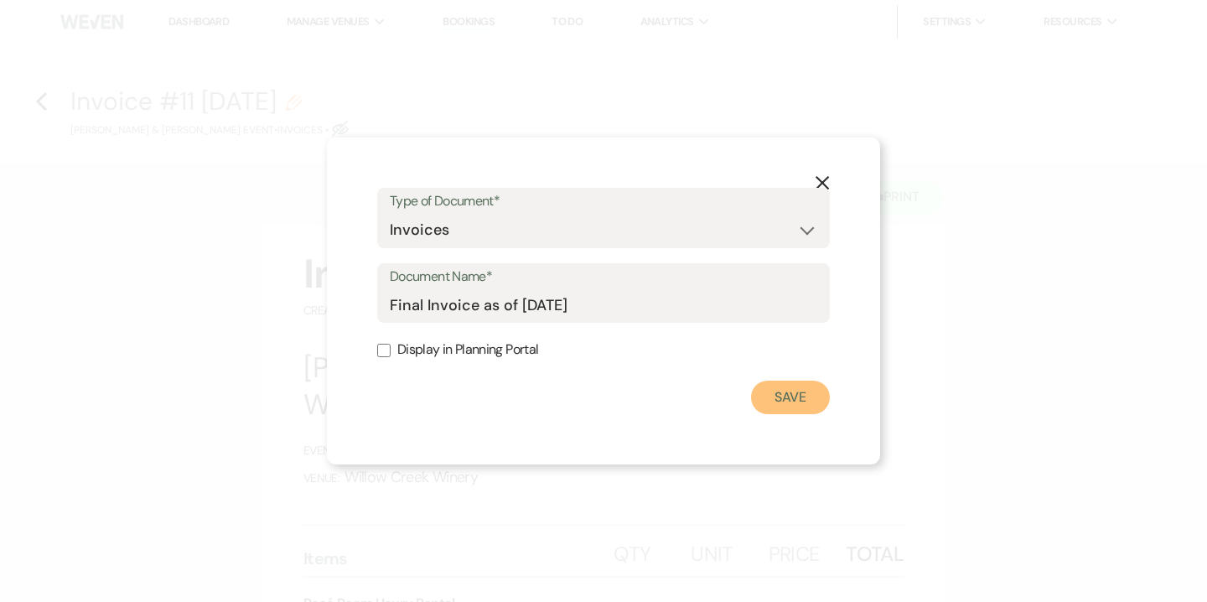
click at [785, 400] on button "Save" at bounding box center [790, 397] width 79 height 34
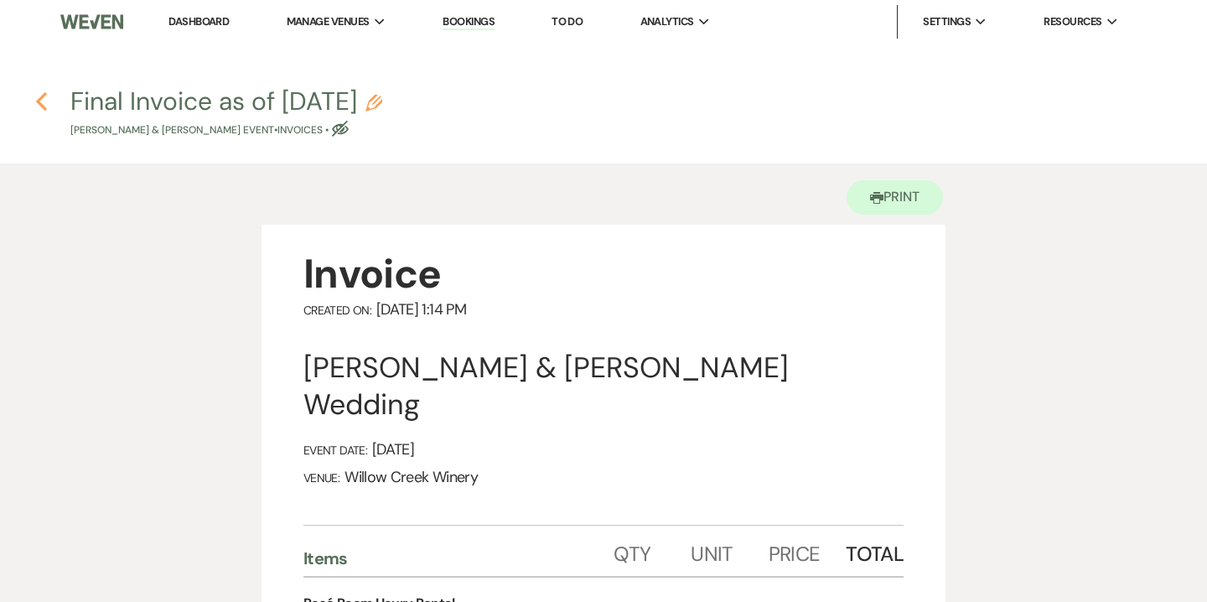
click at [47, 106] on icon "Previous" at bounding box center [41, 101] width 13 height 20
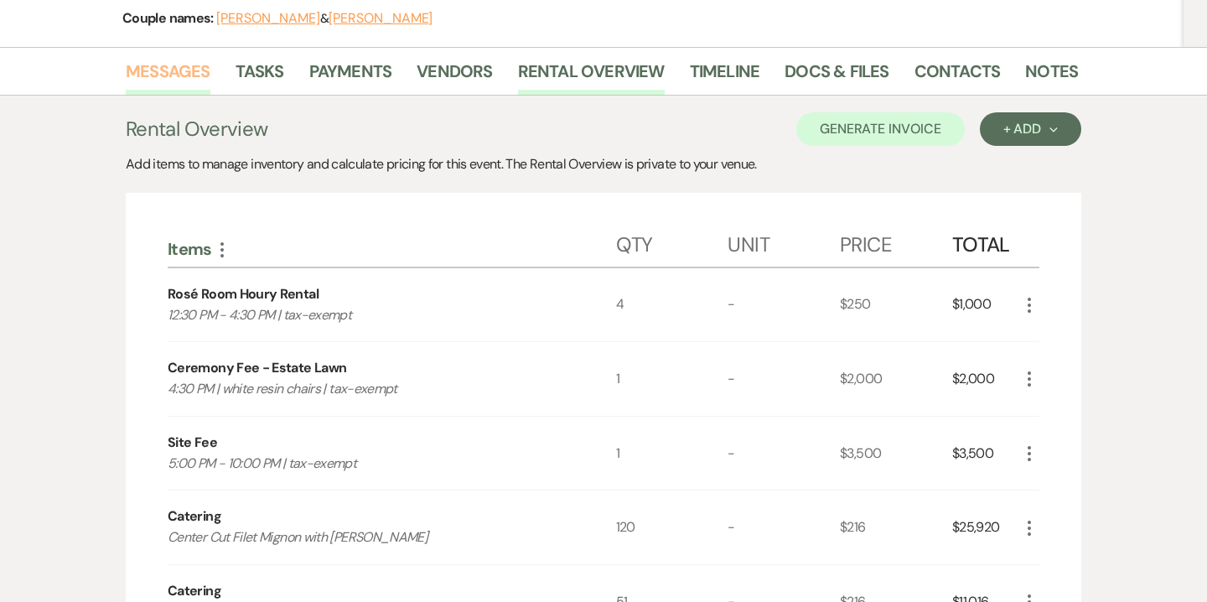
click at [200, 75] on link "Messages" at bounding box center [168, 76] width 85 height 37
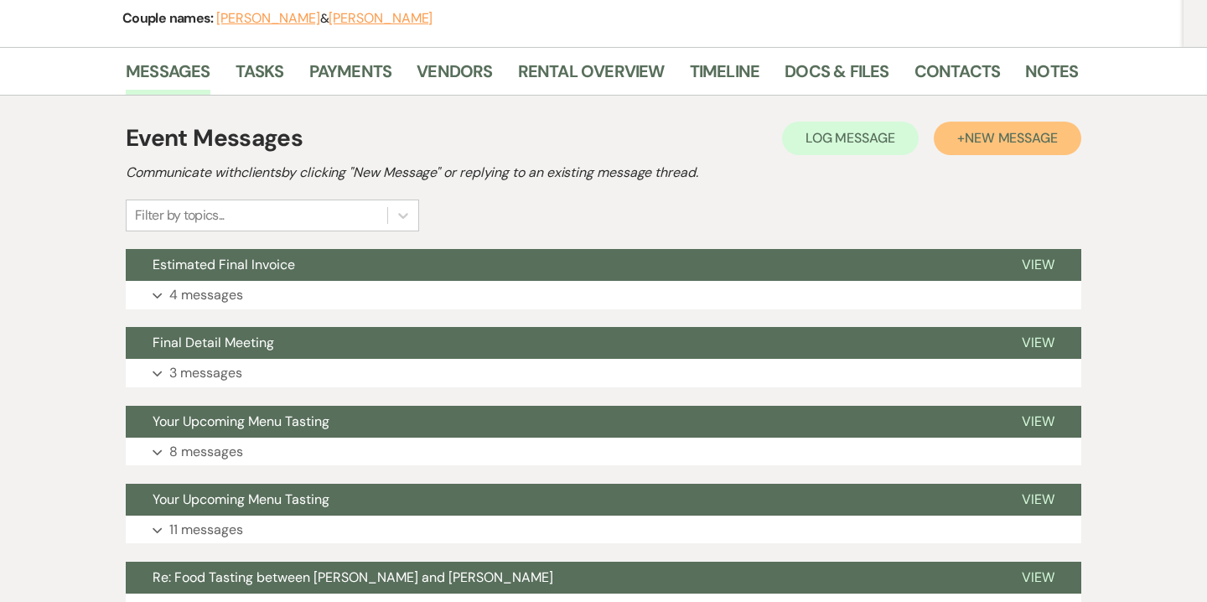
click at [1008, 141] on span "New Message" at bounding box center [1011, 138] width 93 height 18
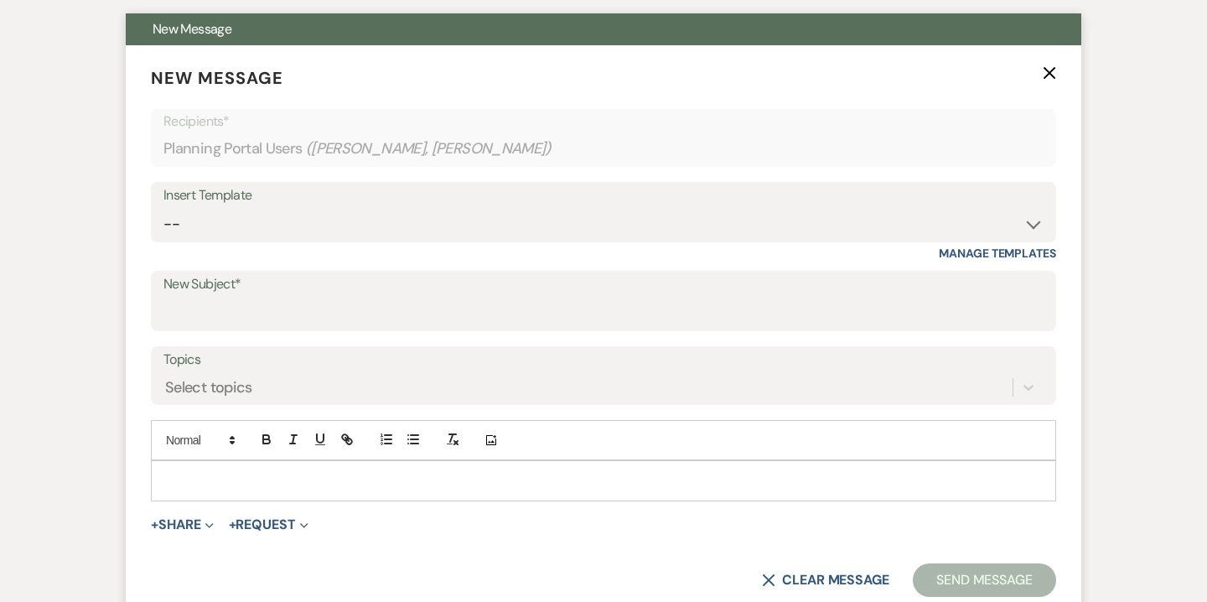
scroll to position [503, 0]
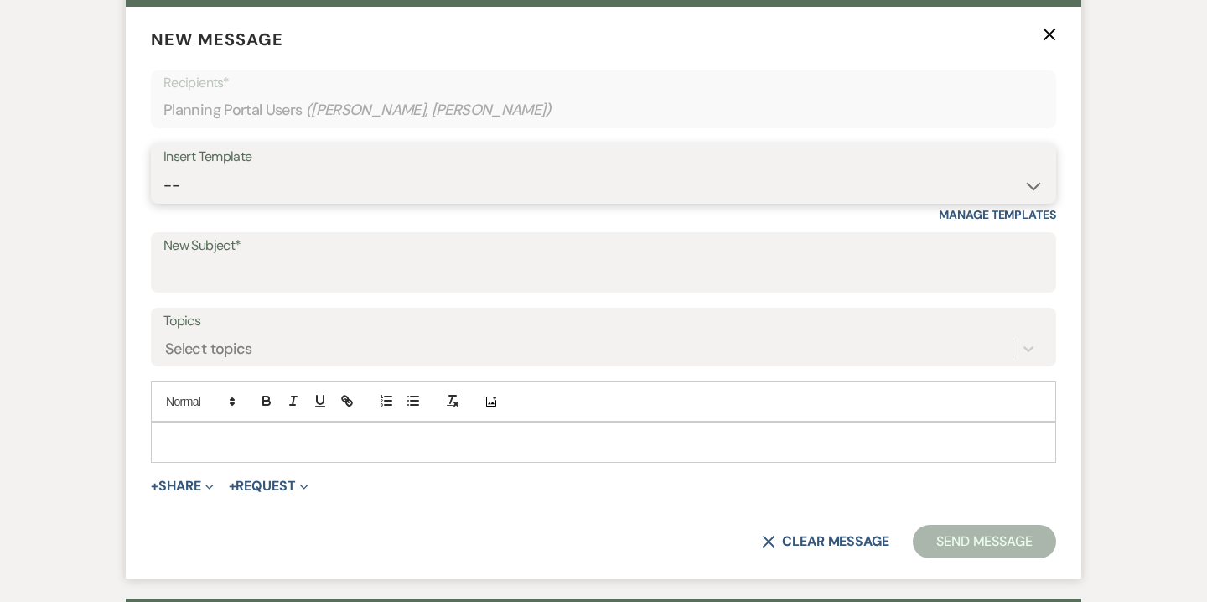
click at [603, 173] on select "-- Weven Planning Portal Introduction (Booked Events) 6-Month Check-in Review R…" at bounding box center [603, 185] width 880 height 33
select select "3629"
click at [163, 169] on select "-- Weven Planning Portal Introduction (Booked Events) 6-Month Check-in Review R…" at bounding box center [603, 185] width 880 height 33
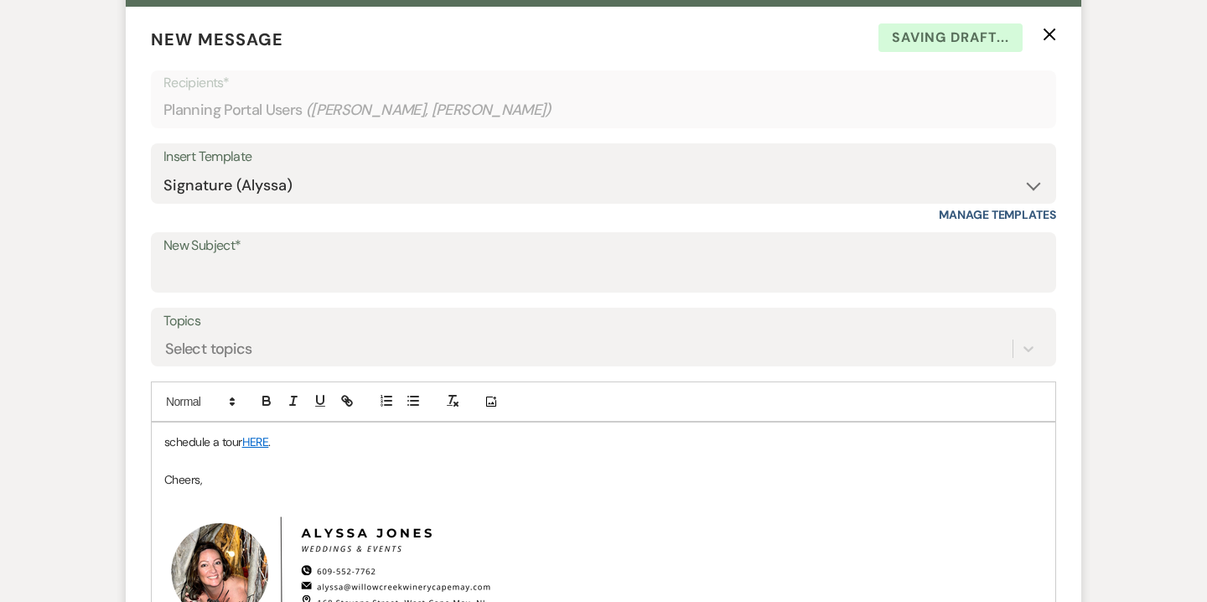
click at [201, 448] on p "schedule a tour HERE ." at bounding box center [603, 441] width 878 height 18
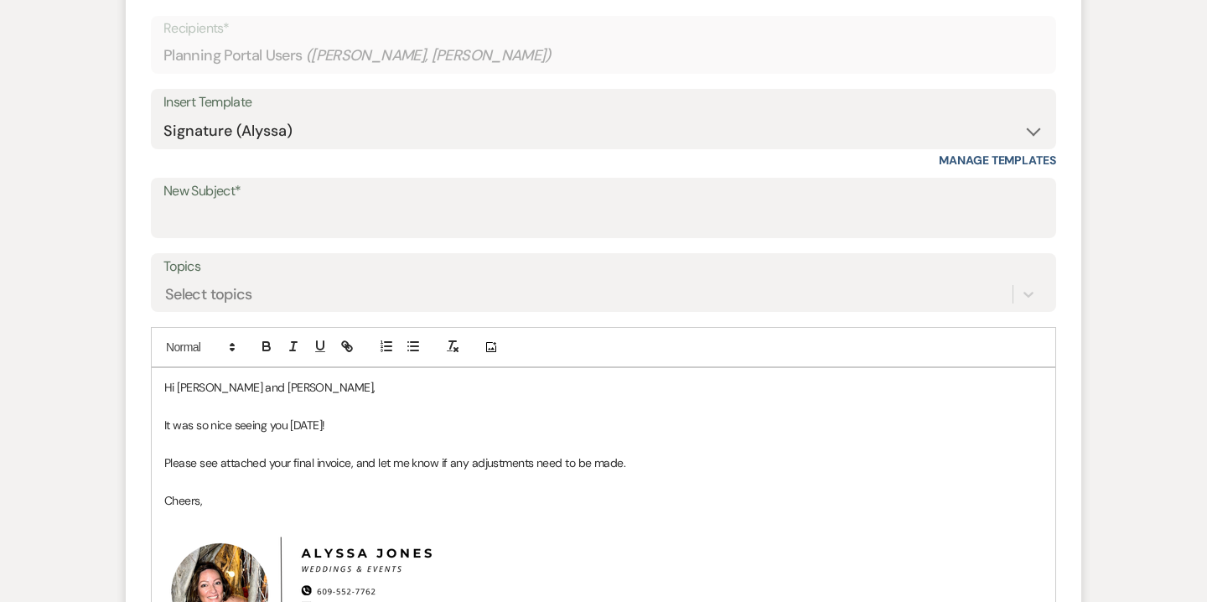
scroll to position [562, 0]
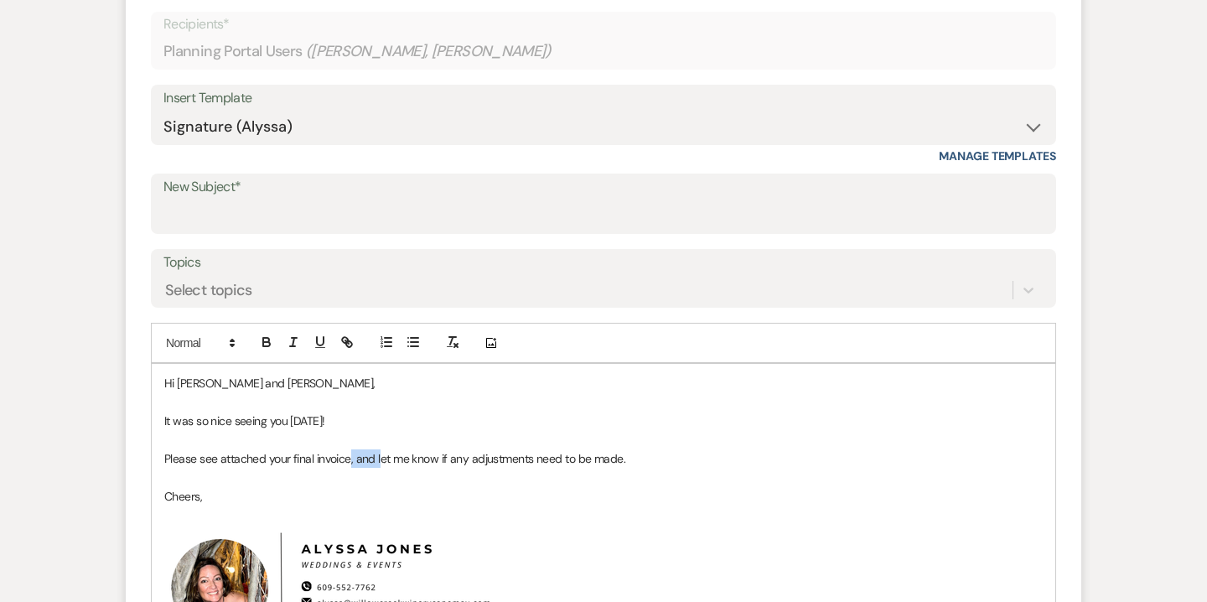
drag, startPoint x: 379, startPoint y: 458, endPoint x: 350, endPoint y: 457, distance: 28.5
click at [350, 457] on p "Please see attached your final invoice, and let me know if any adjustments need…" at bounding box center [603, 458] width 878 height 18
drag, startPoint x: 267, startPoint y: 456, endPoint x: 217, endPoint y: 454, distance: 49.5
click at [217, 454] on p "Please see attached your final invoice. et me know if any adjustments need to b…" at bounding box center [603, 458] width 878 height 18
click at [302, 461] on p "Please see your final invoice. et me know if any adjustments need to be made." at bounding box center [603, 458] width 878 height 18
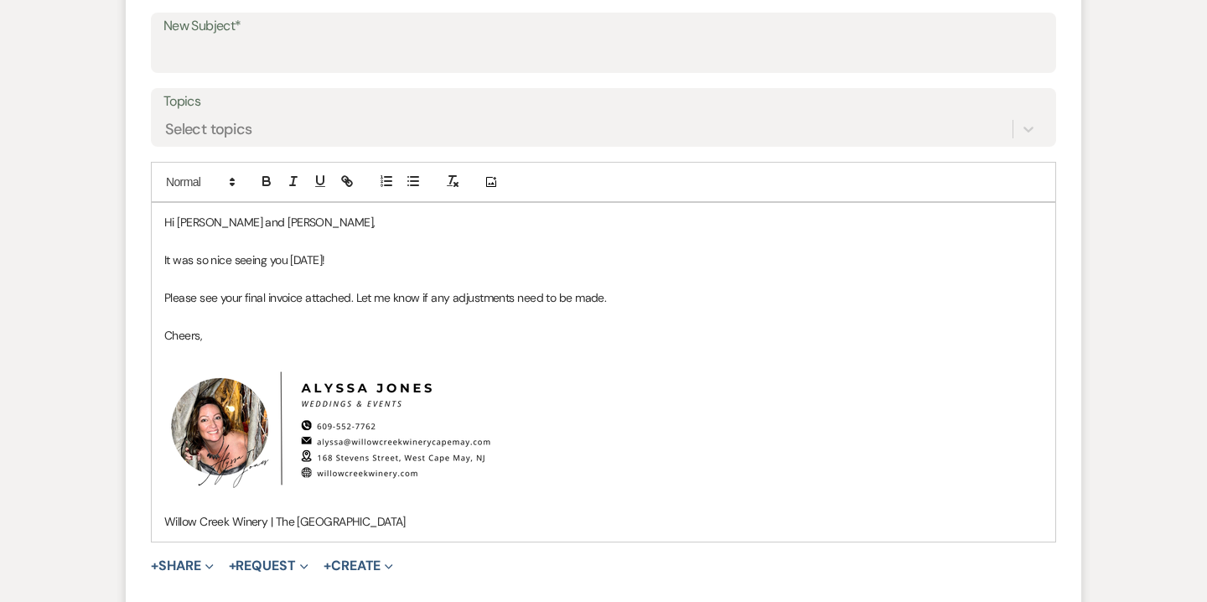
scroll to position [724, 0]
click at [194, 565] on button "+ Share Expand" at bounding box center [182, 563] width 63 height 13
click at [209, 590] on span "Doc Upload Documents" at bounding box center [219, 597] width 96 height 18
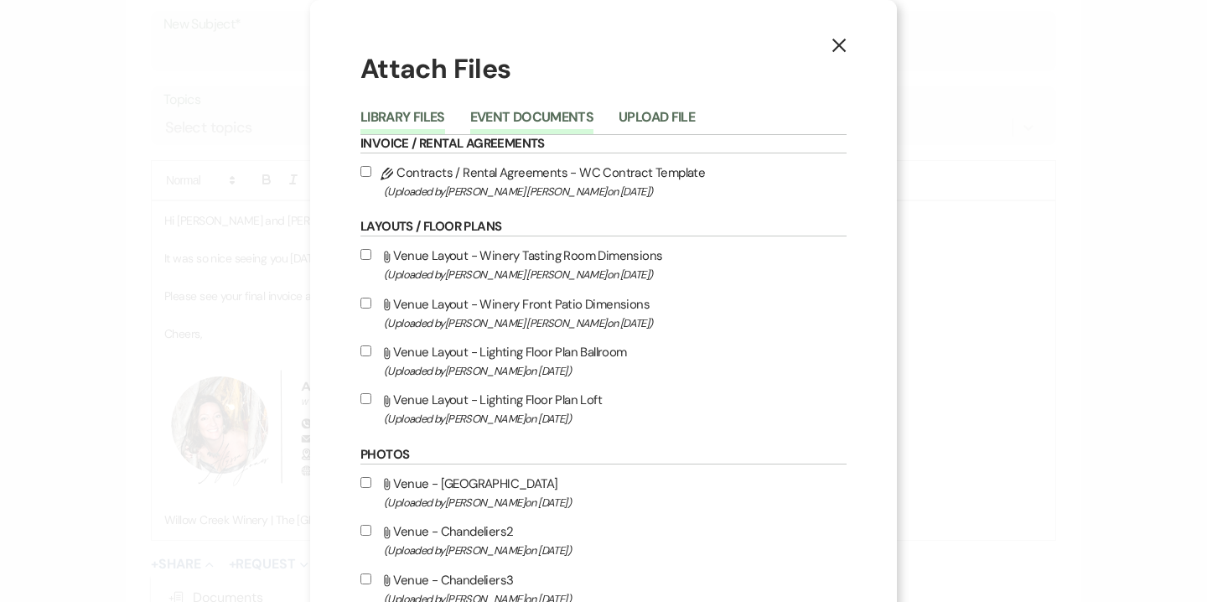
click at [523, 118] on button "Event Documents" at bounding box center [531, 122] width 123 height 23
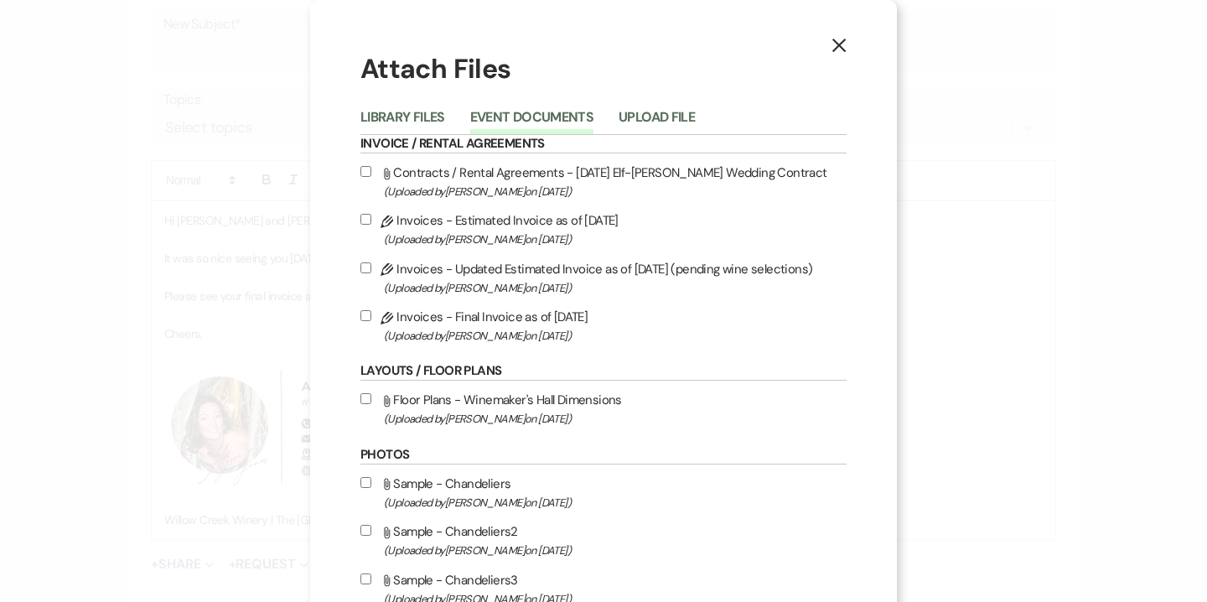
click at [504, 330] on span "(Uploaded by [PERSON_NAME] on [DATE] )" at bounding box center [615, 335] width 463 height 19
click at [371, 321] on input "Pencil Invoices - Final Invoice as of [DATE] (Uploaded by [PERSON_NAME] on [DAT…" at bounding box center [365, 315] width 11 height 11
checkbox input "true"
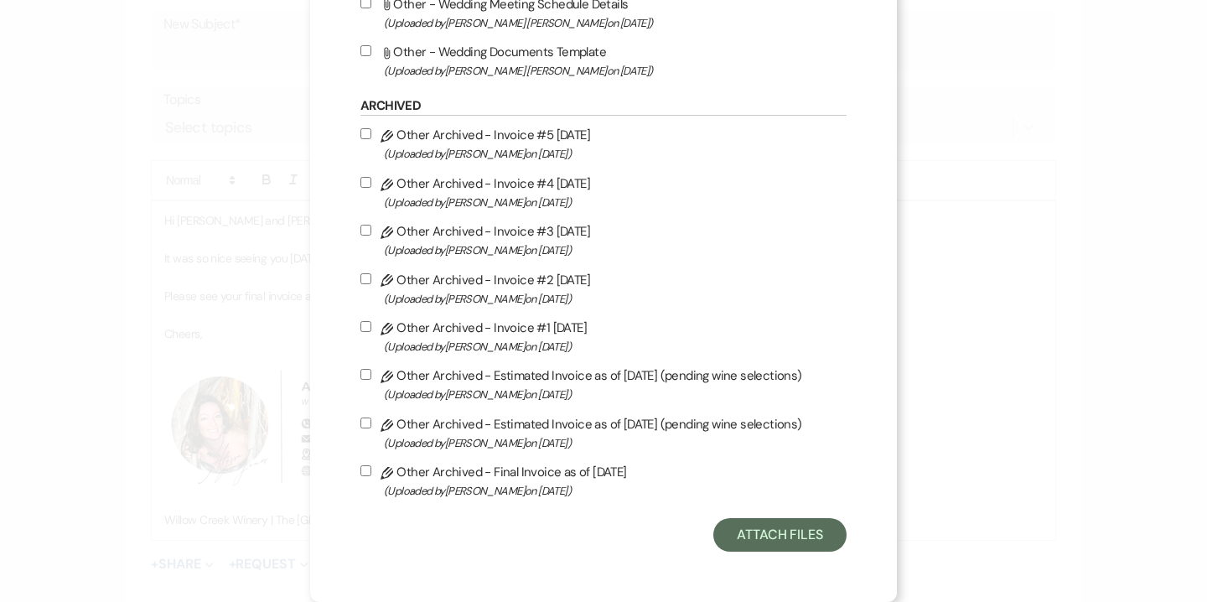
scroll to position [1914, 0]
click at [766, 546] on button "Attach Files" at bounding box center [779, 535] width 133 height 34
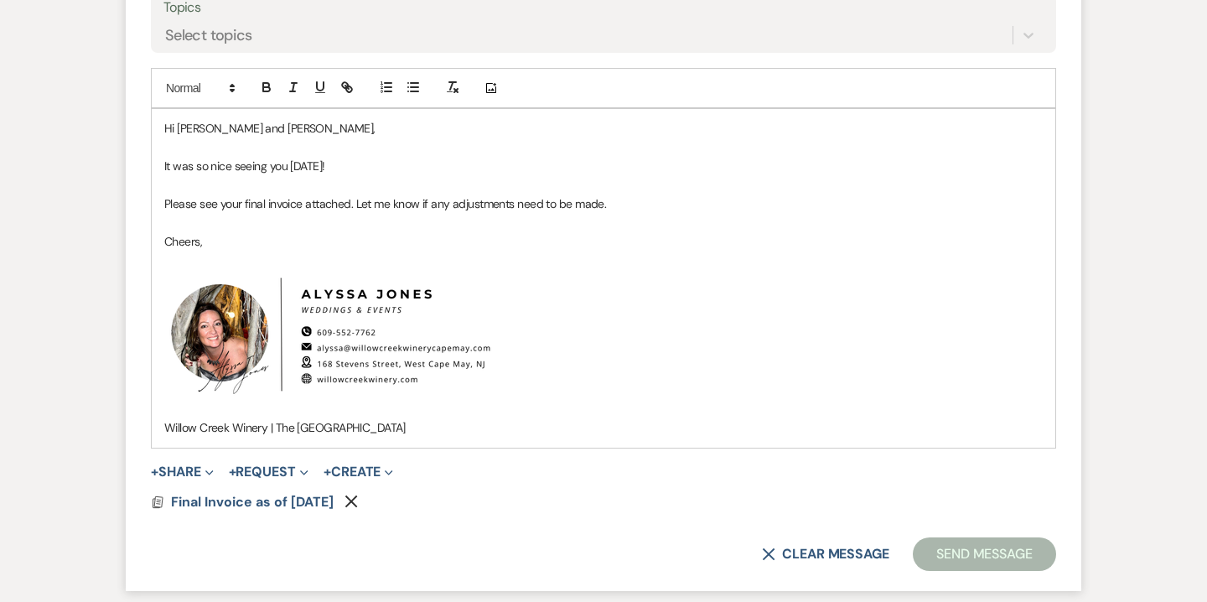
scroll to position [818, 0]
click at [231, 237] on p "Cheers," at bounding box center [603, 239] width 878 height 18
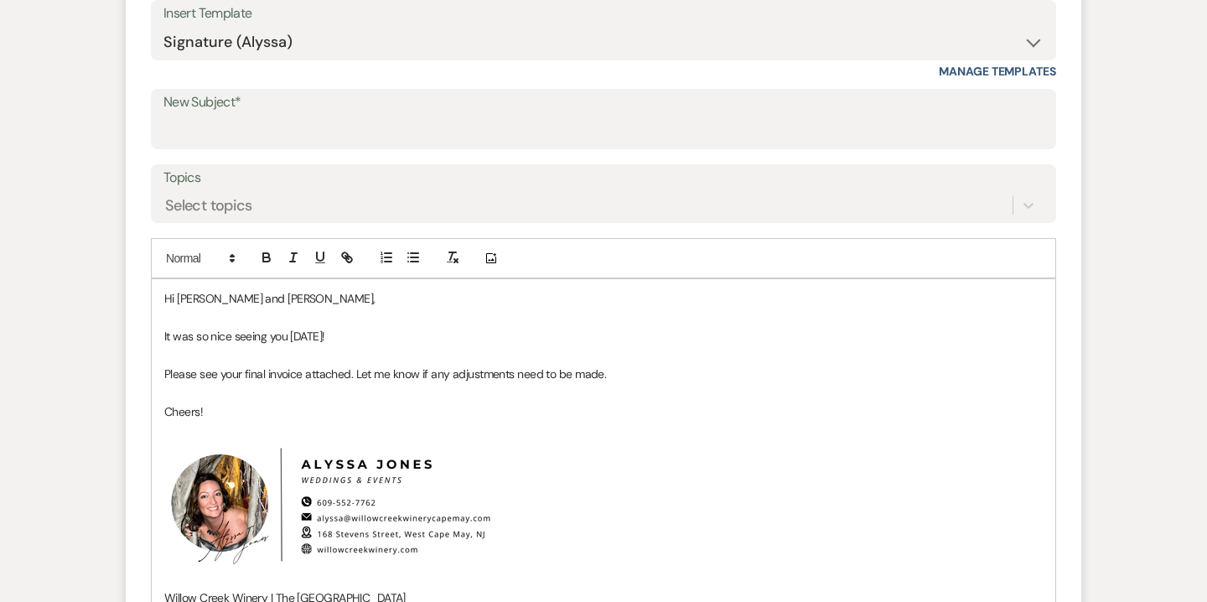
scroll to position [593, 0]
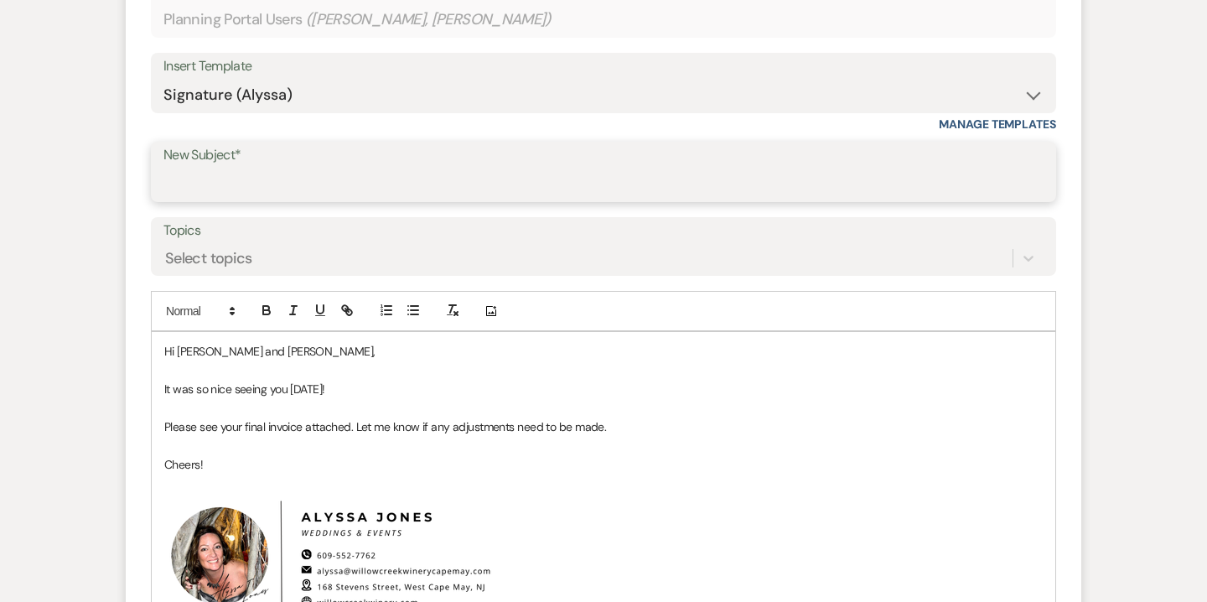
click at [765, 181] on input "New Subject*" at bounding box center [603, 184] width 880 height 33
type input "Final Invoice"
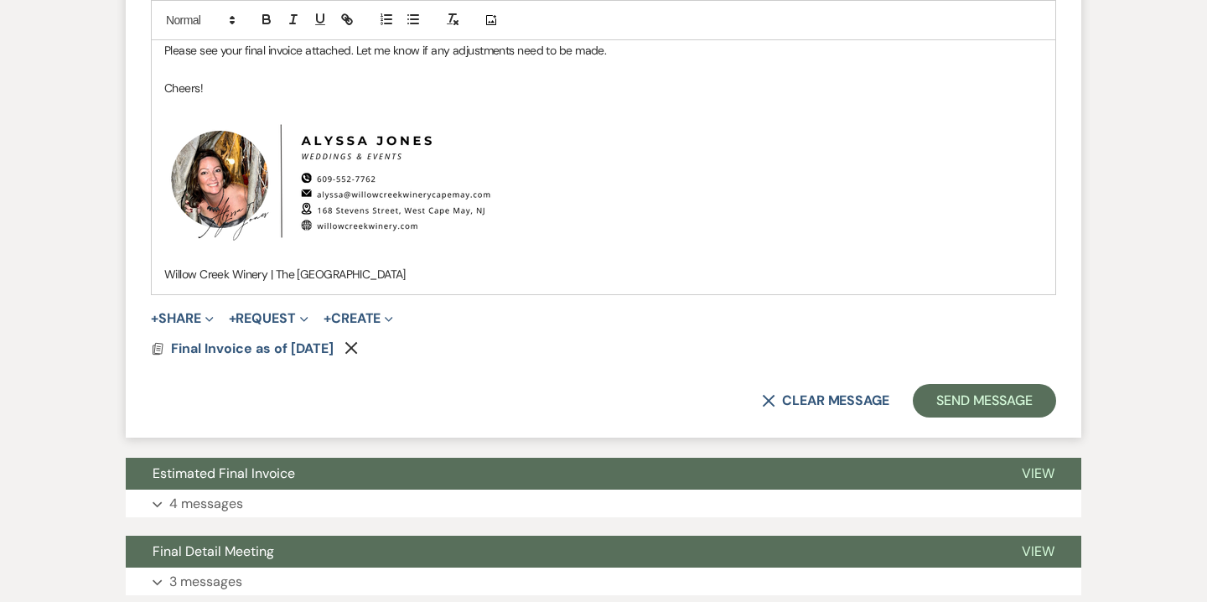
scroll to position [997, 0]
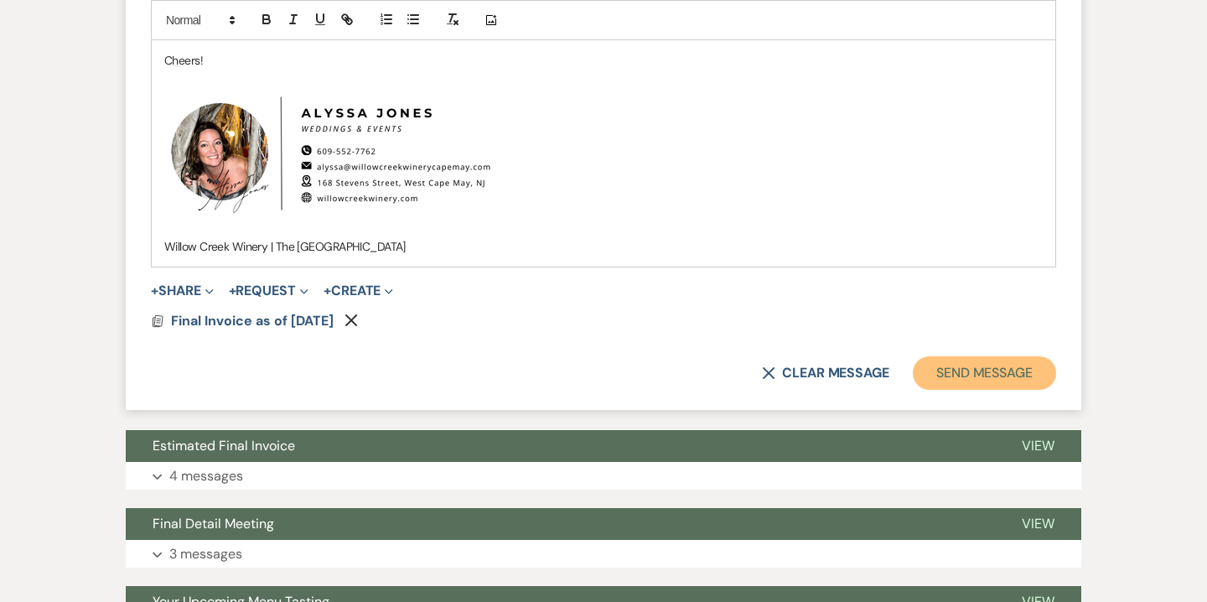
click at [971, 378] on button "Send Message" at bounding box center [984, 373] width 143 height 34
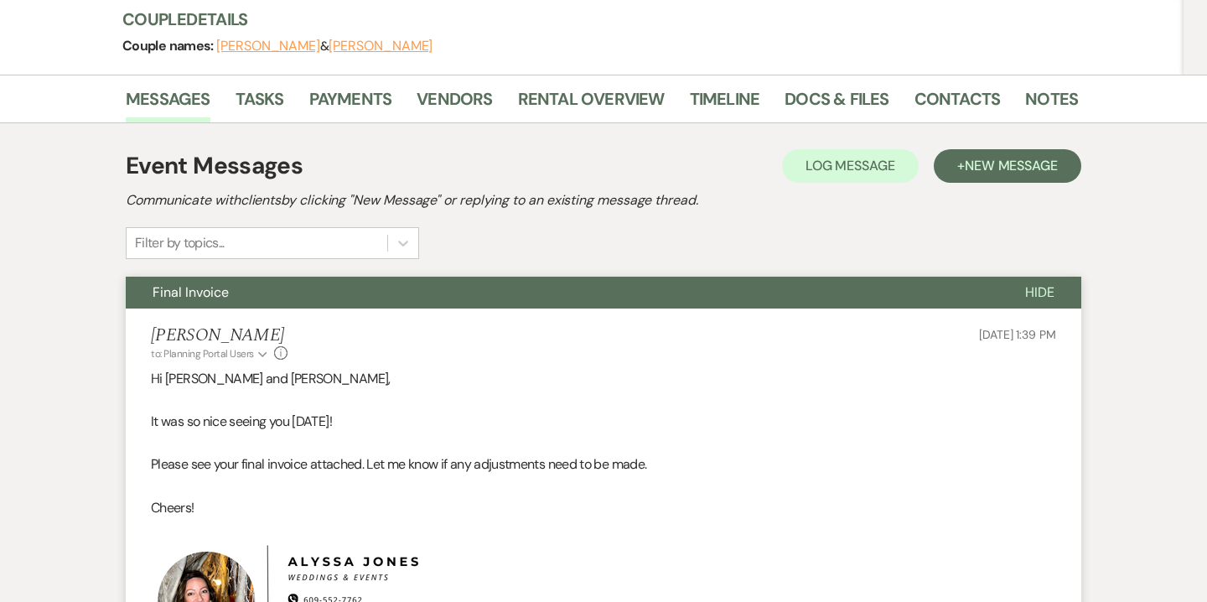
scroll to position [0, 0]
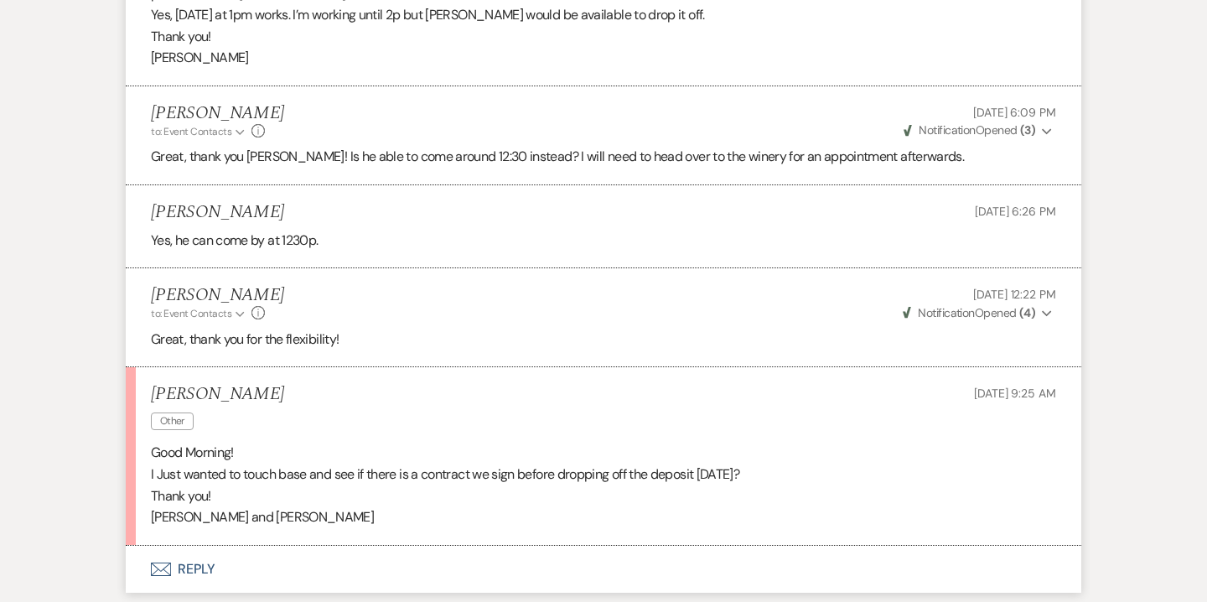
scroll to position [2280, 0]
